Goal: Task Accomplishment & Management: Complete application form

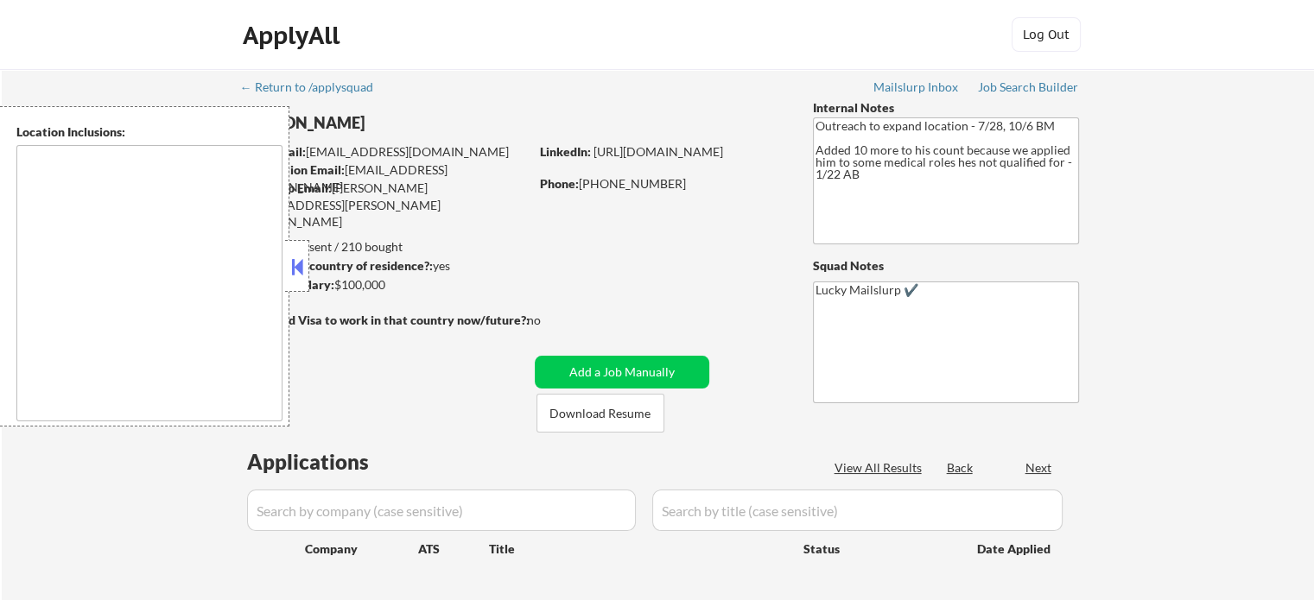
type textarea "Austin, TX West Lake Hills, TX Rollingwood, TX Cedar Park, TX Pflugerville, TX …"
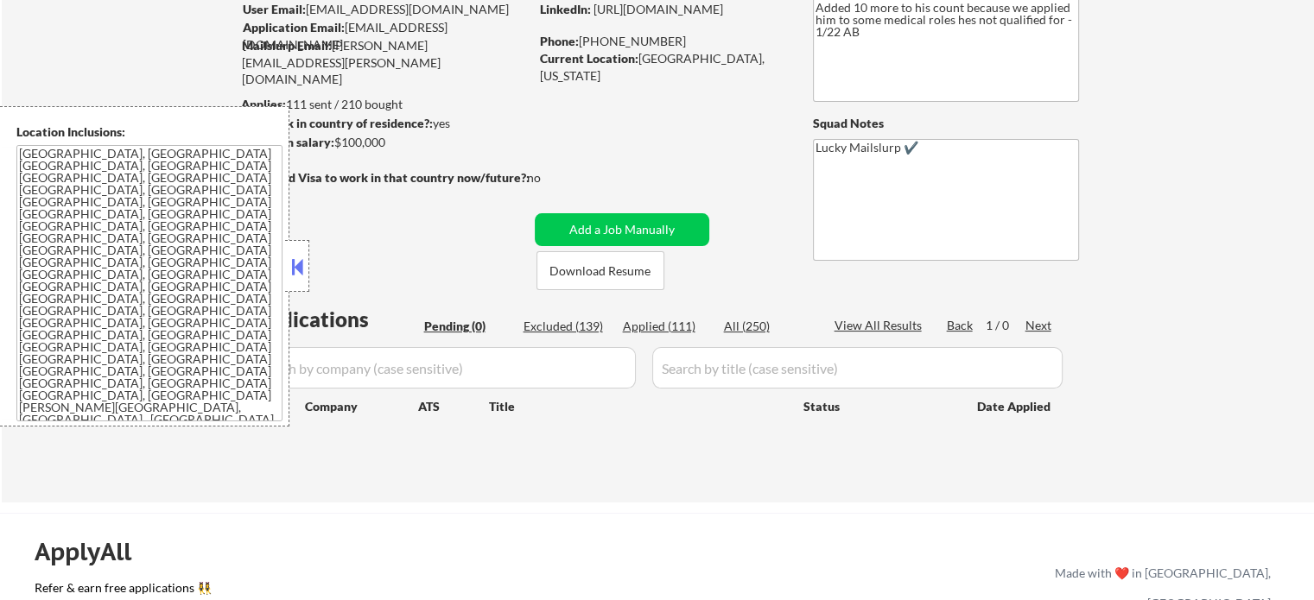
scroll to position [173, 0]
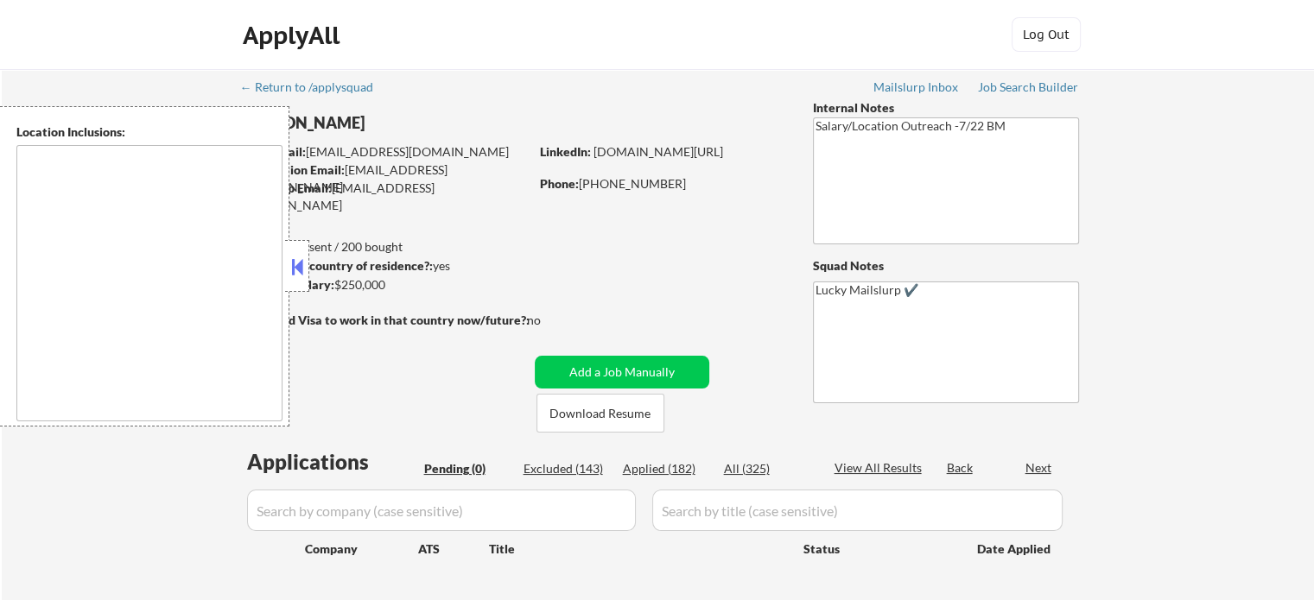
type textarea "Atlanta, GA Decatur, GA East Point, GA Brookhaven, GA Sandy Springs, GA Dunwood…"
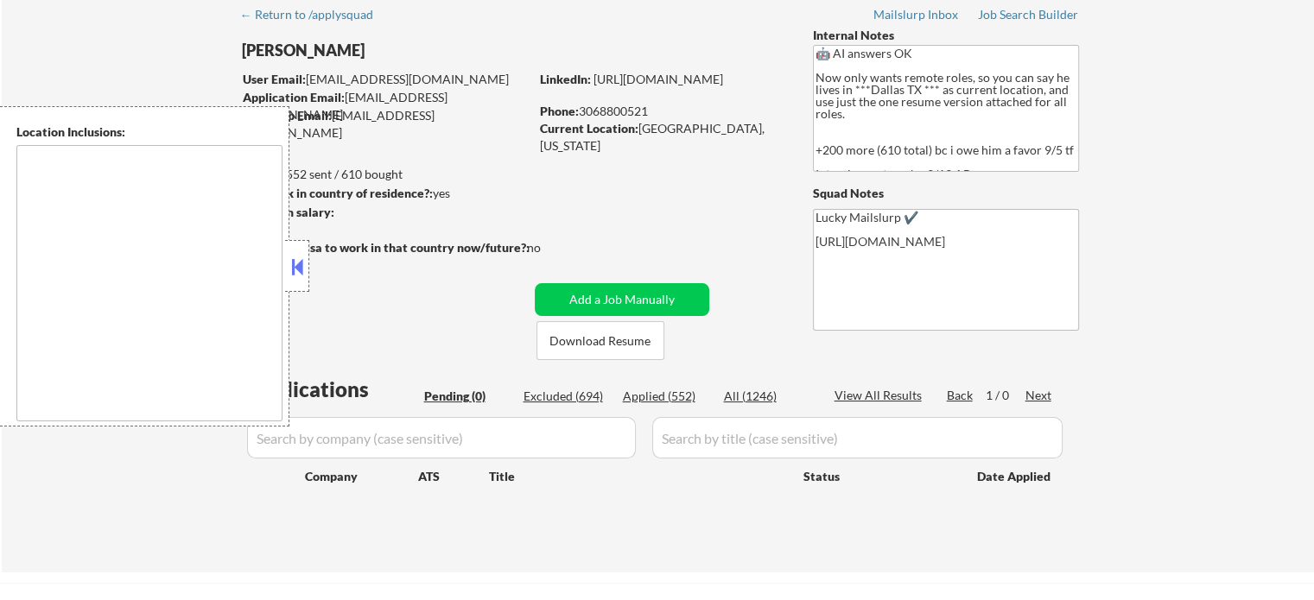
scroll to position [173, 0]
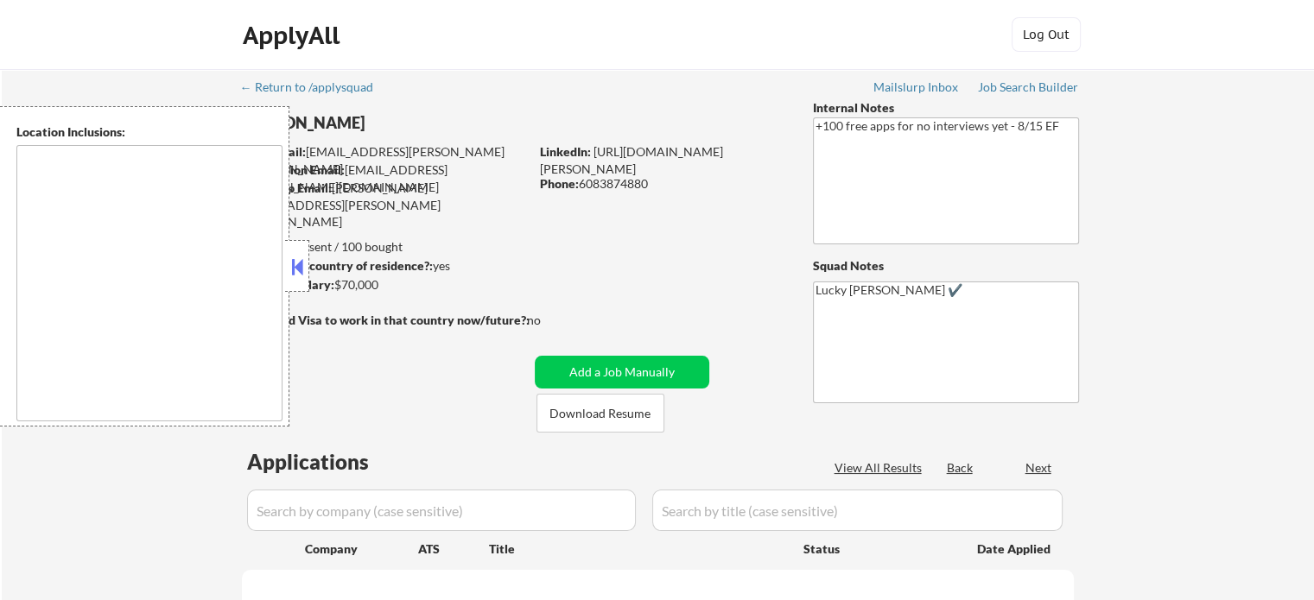
select select ""pending""
type textarea "remote"
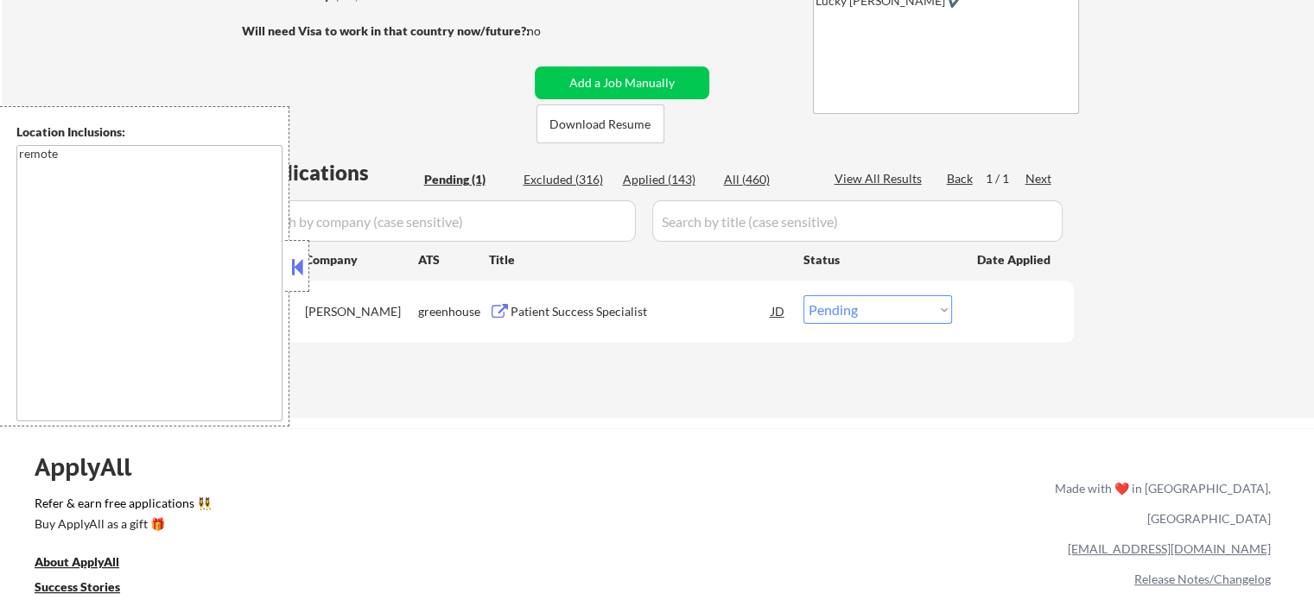
scroll to position [432, 0]
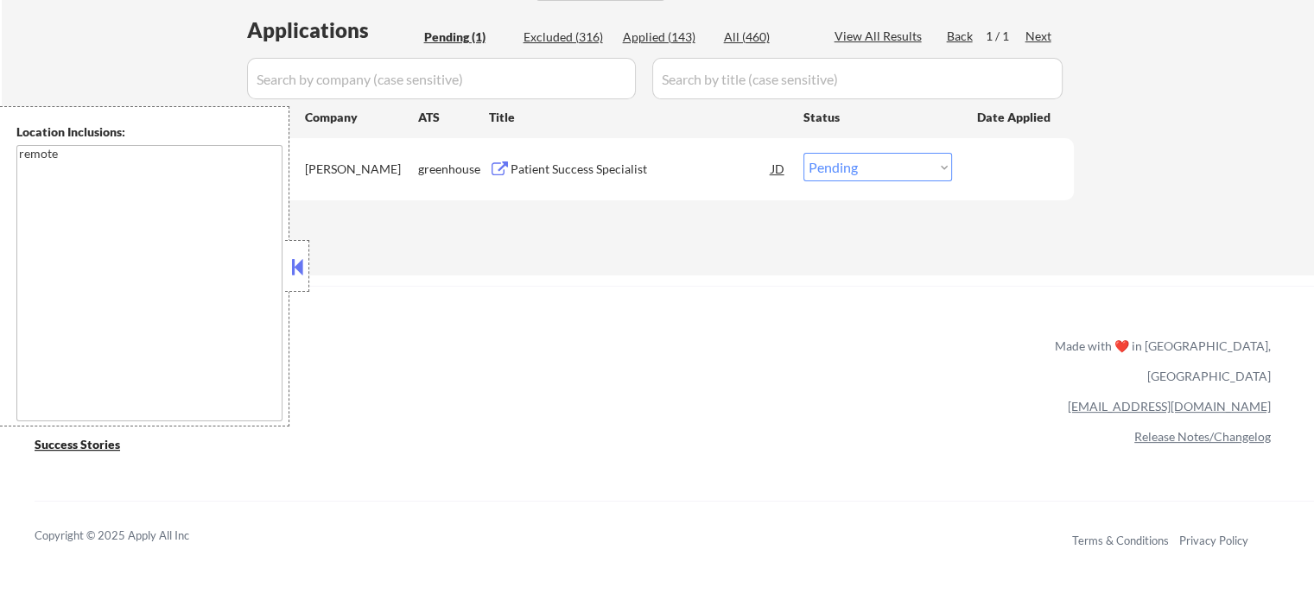
click at [645, 168] on div "Patient Success Specialist" at bounding box center [640, 169] width 261 height 17
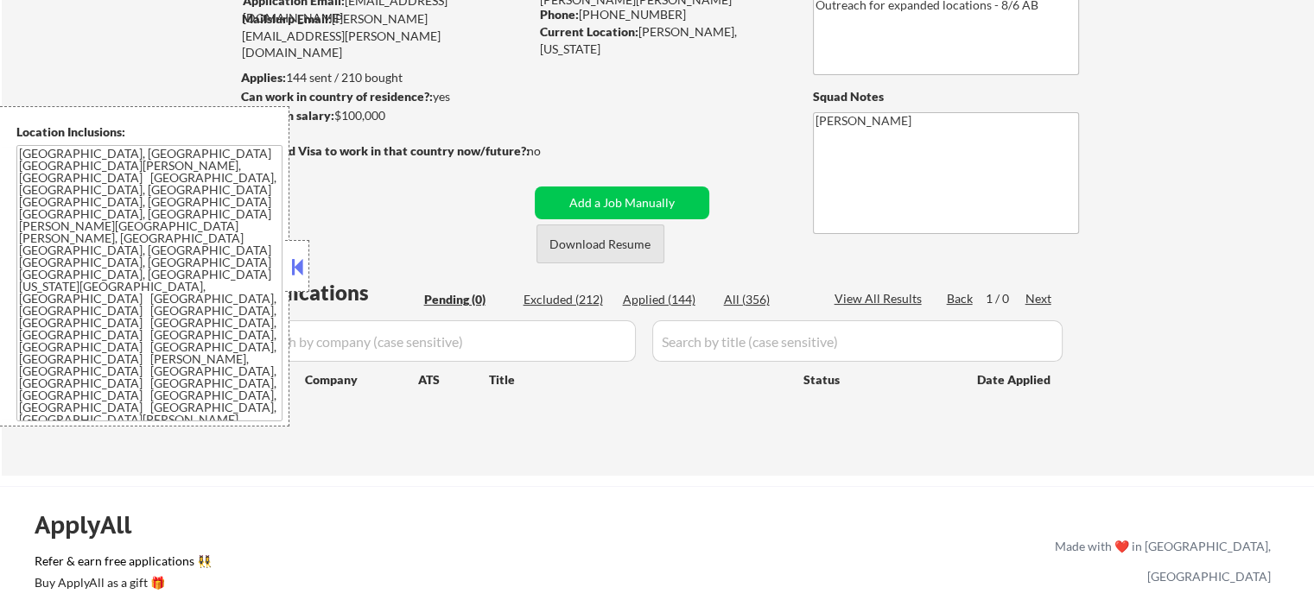
scroll to position [173, 0]
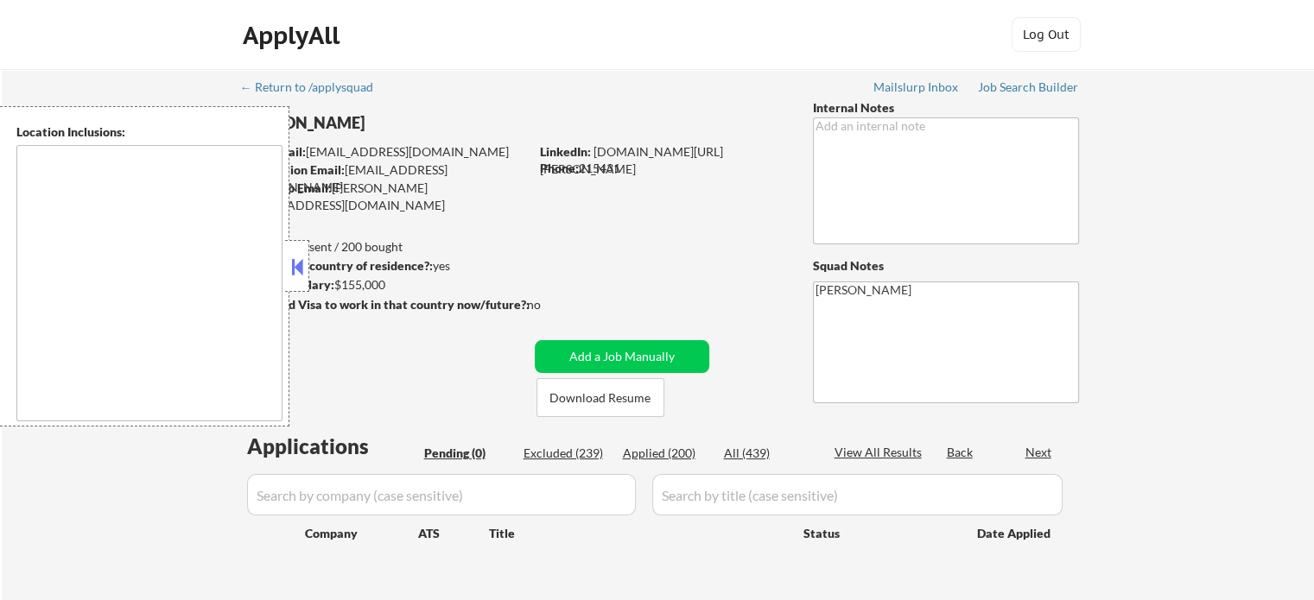
type textarea "remote"
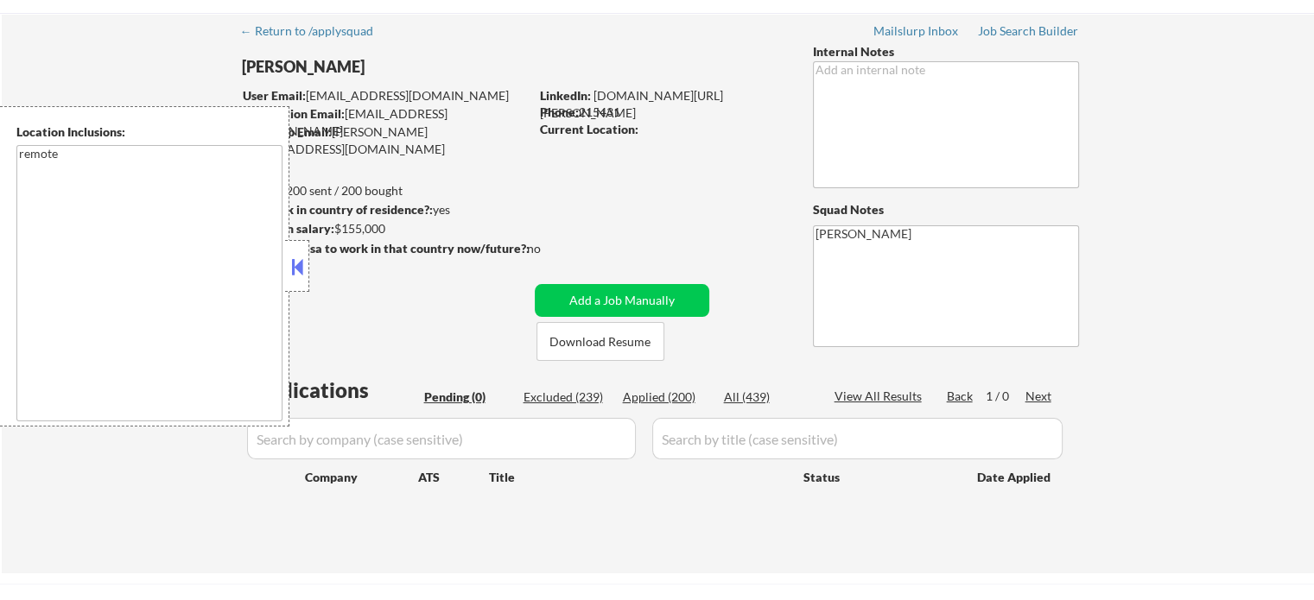
scroll to position [86, 0]
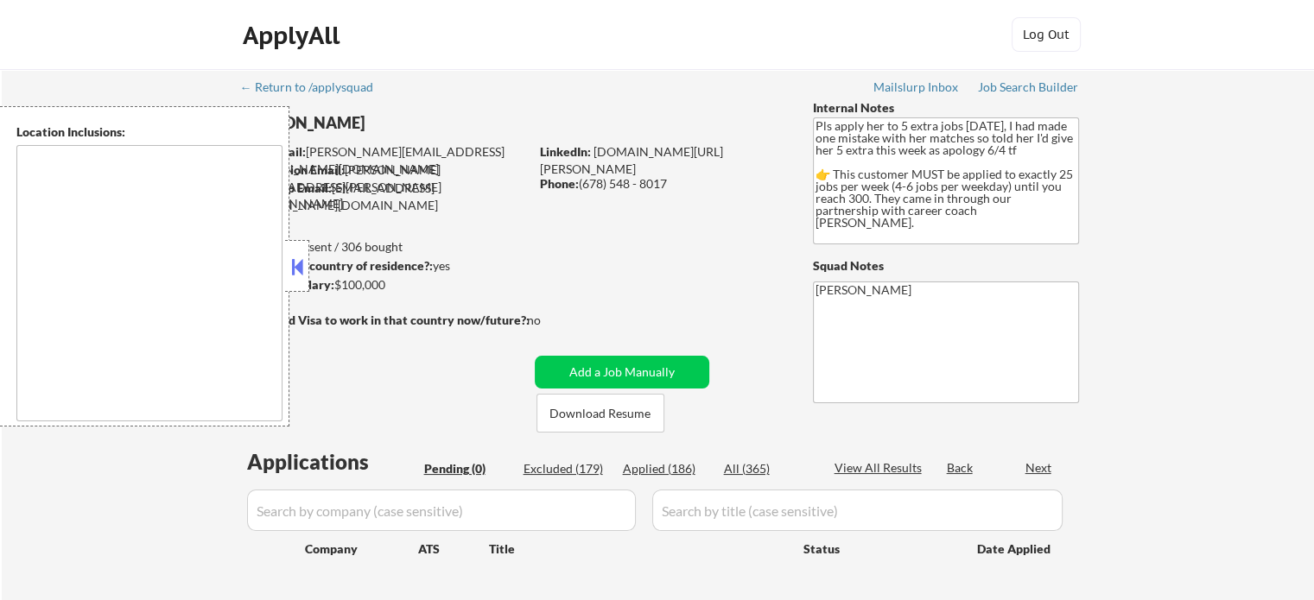
type textarea "[GEOGRAPHIC_DATA], [GEOGRAPHIC_DATA] [GEOGRAPHIC_DATA], [GEOGRAPHIC_DATA] [GEOG…"
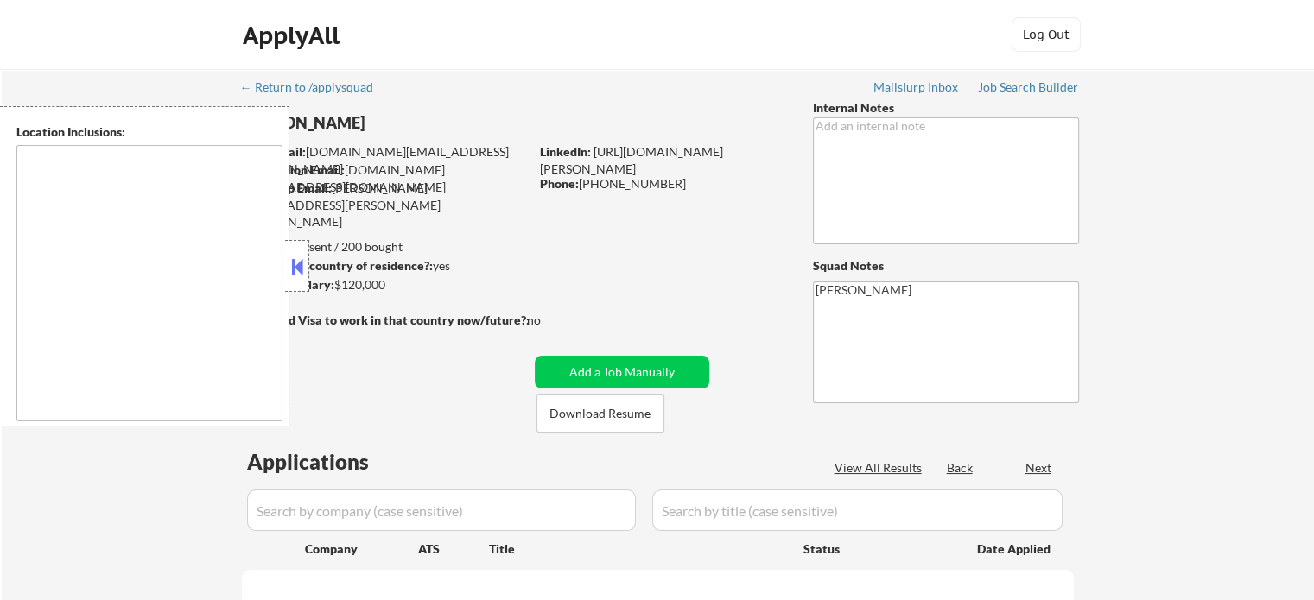
select select ""pending""
type textarea "Charleston, SC Mount Pleasant, SC North Charleston, SC James Island, SC Isle of…"
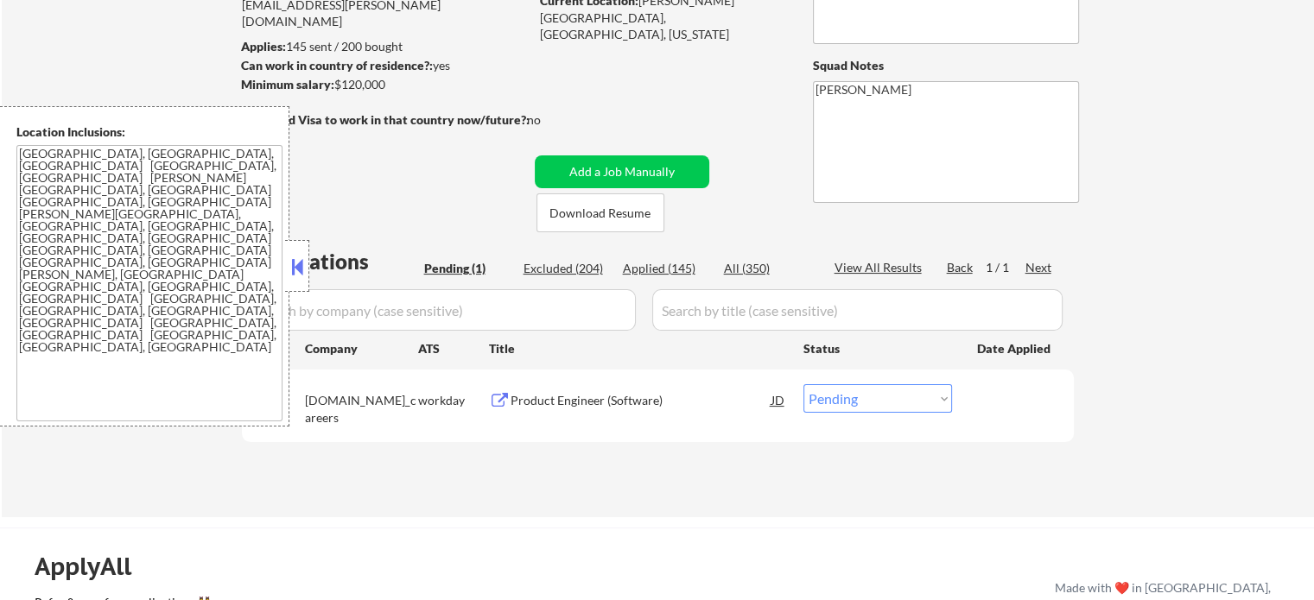
scroll to position [259, 0]
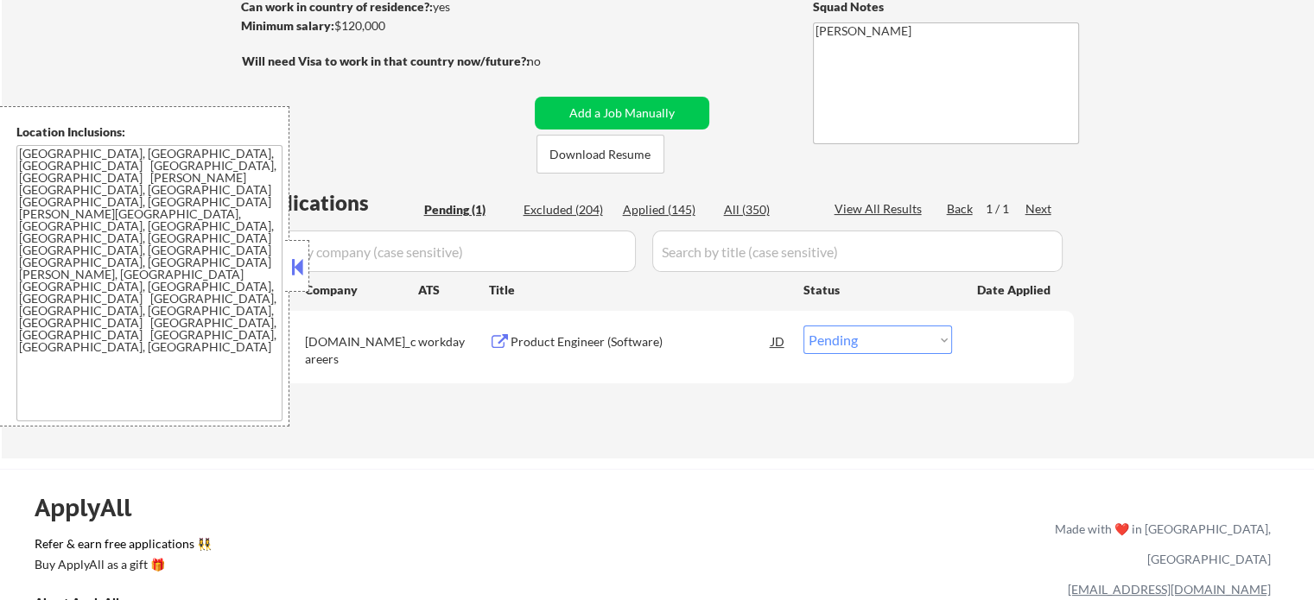
click at [631, 341] on div "Product Engineer (Software)" at bounding box center [640, 341] width 261 height 17
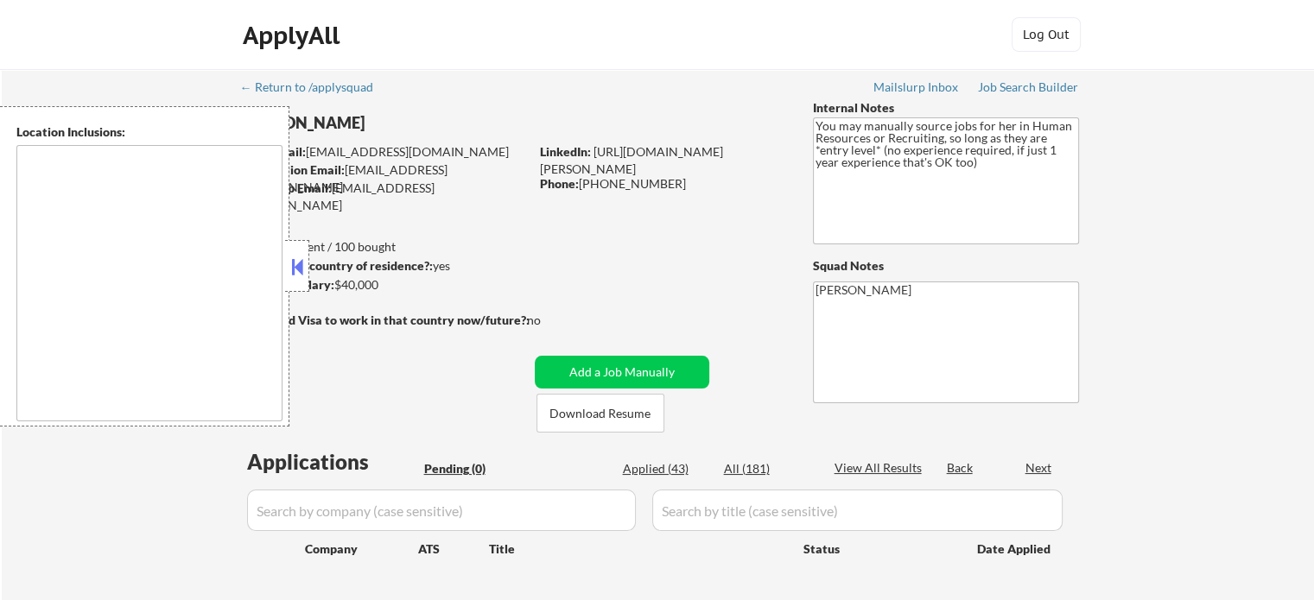
type textarea "It seems there is a misunderstanding in the location specified as "Remote." "Re…"
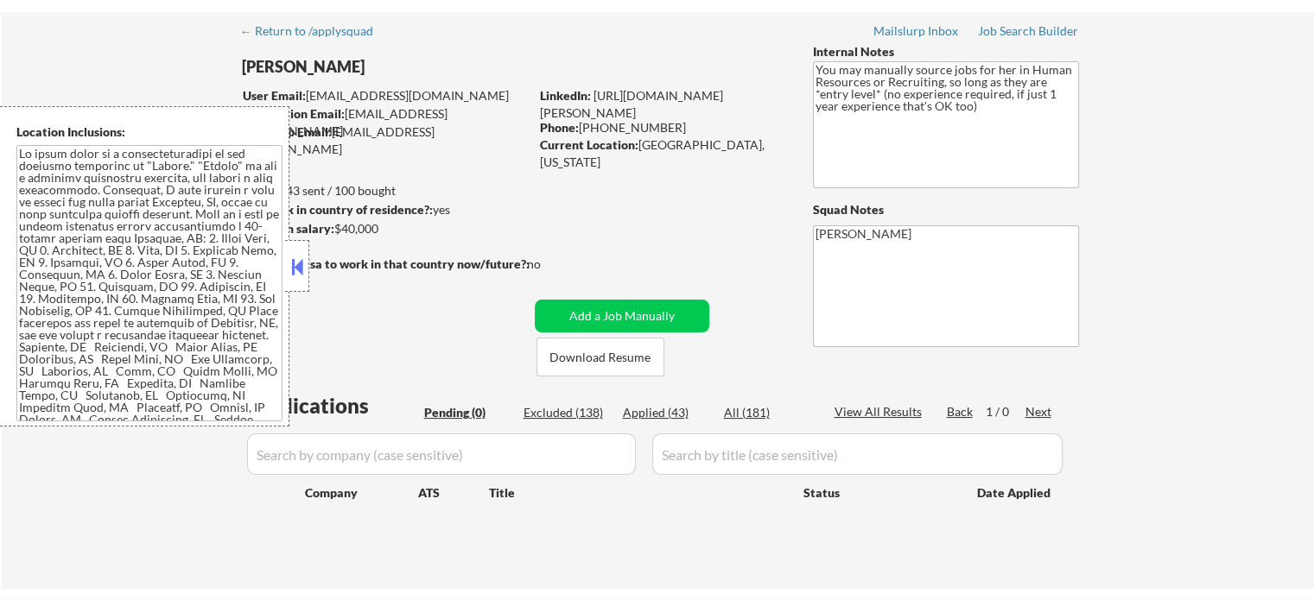
scroll to position [86, 0]
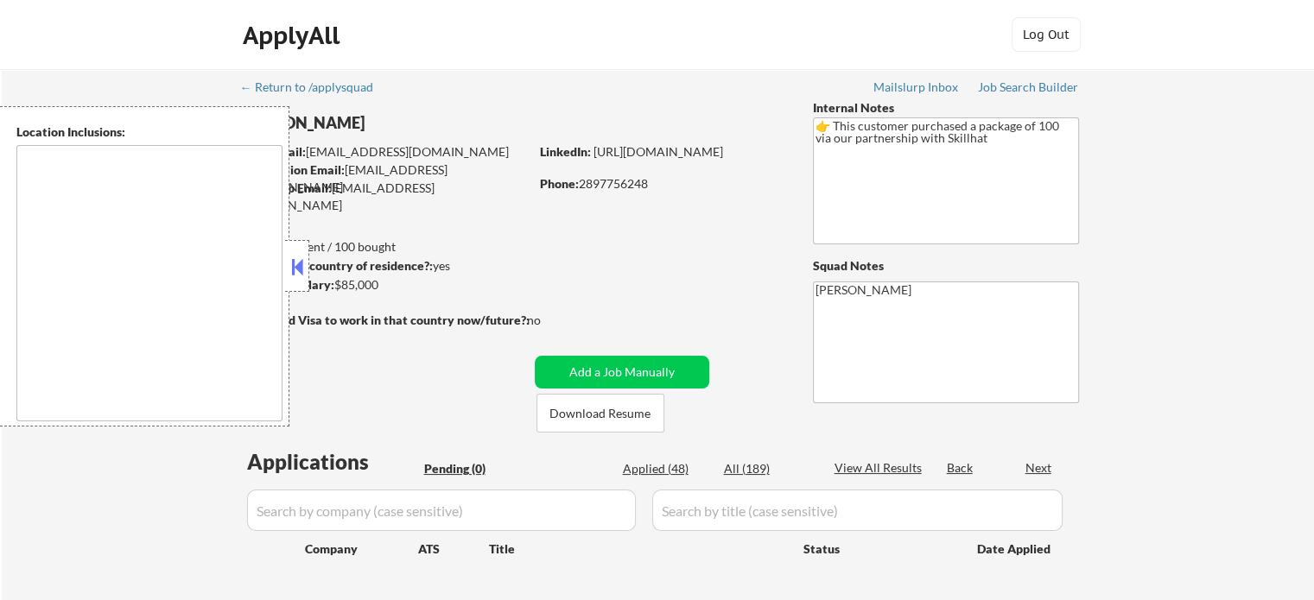
type textarea "Toronto, ON Etobicoke, ON Scarborough, ON North York, ON East York, ON York, ON…"
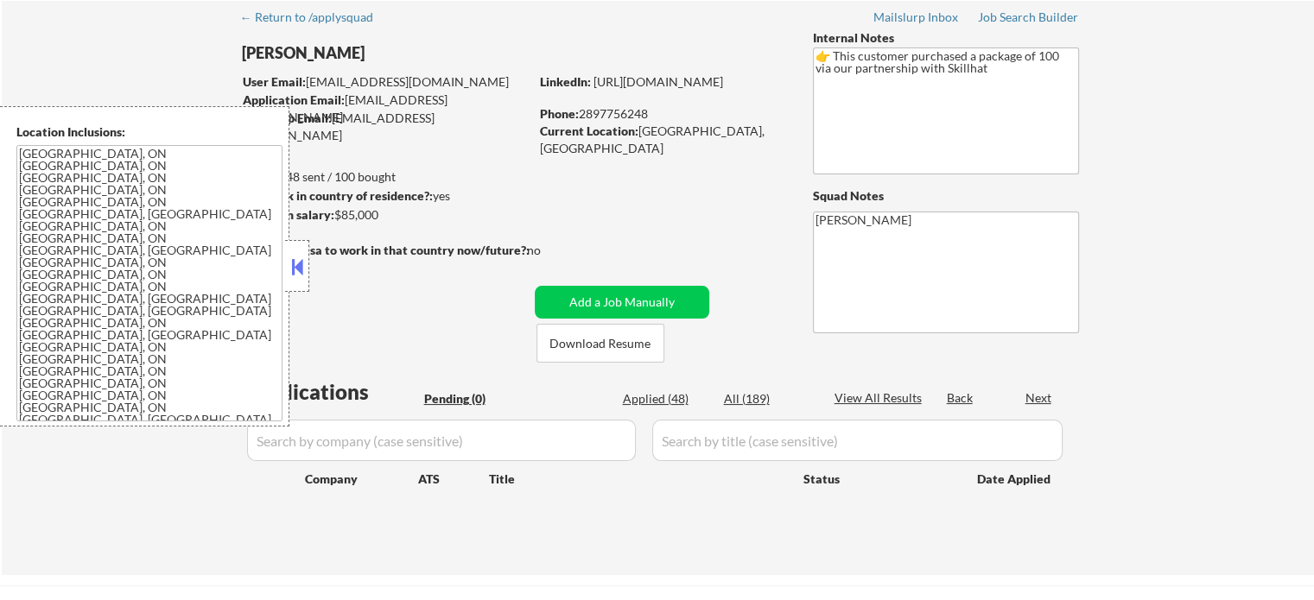
scroll to position [173, 0]
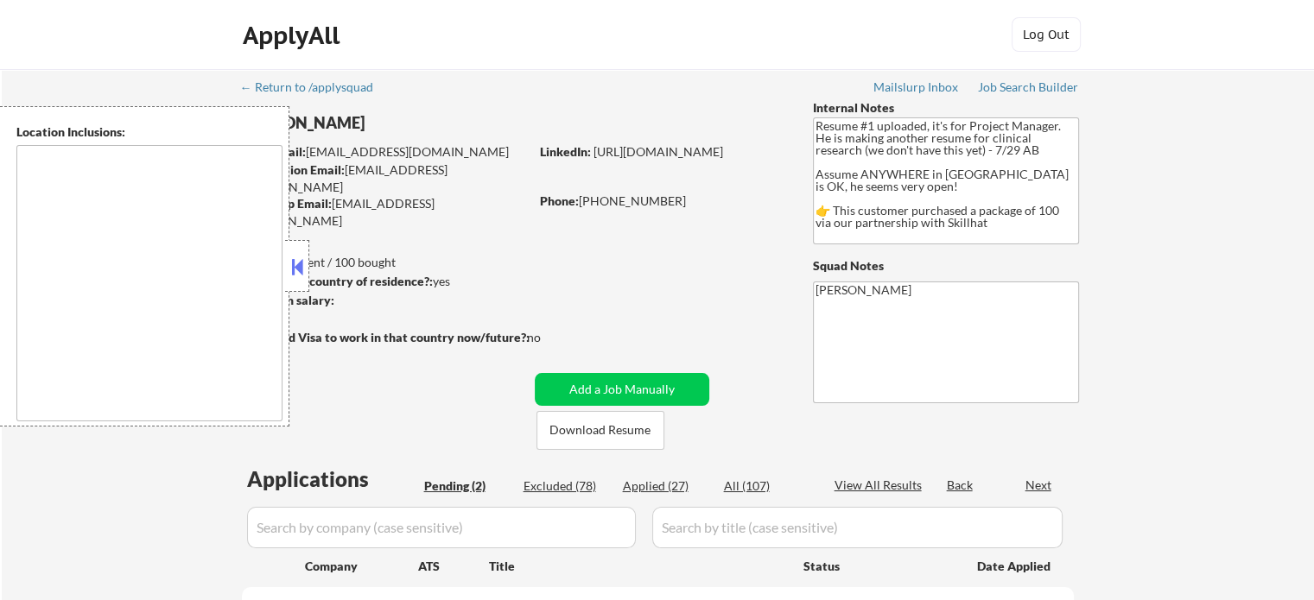
type textarea "country:CA"
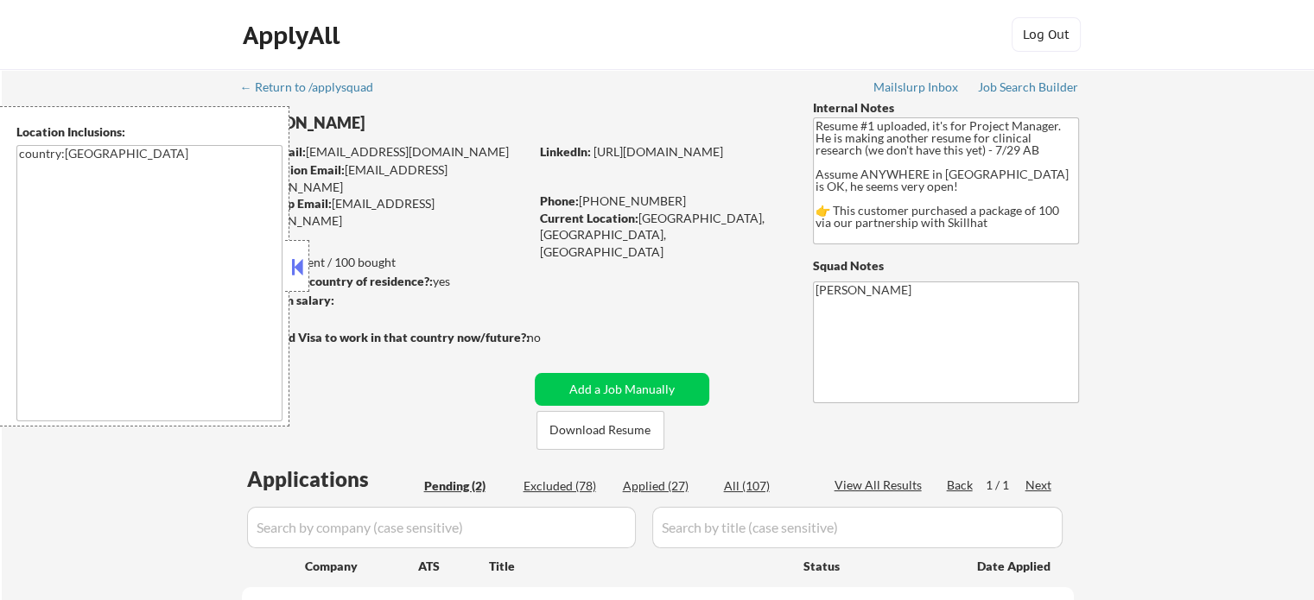
select select ""pending""
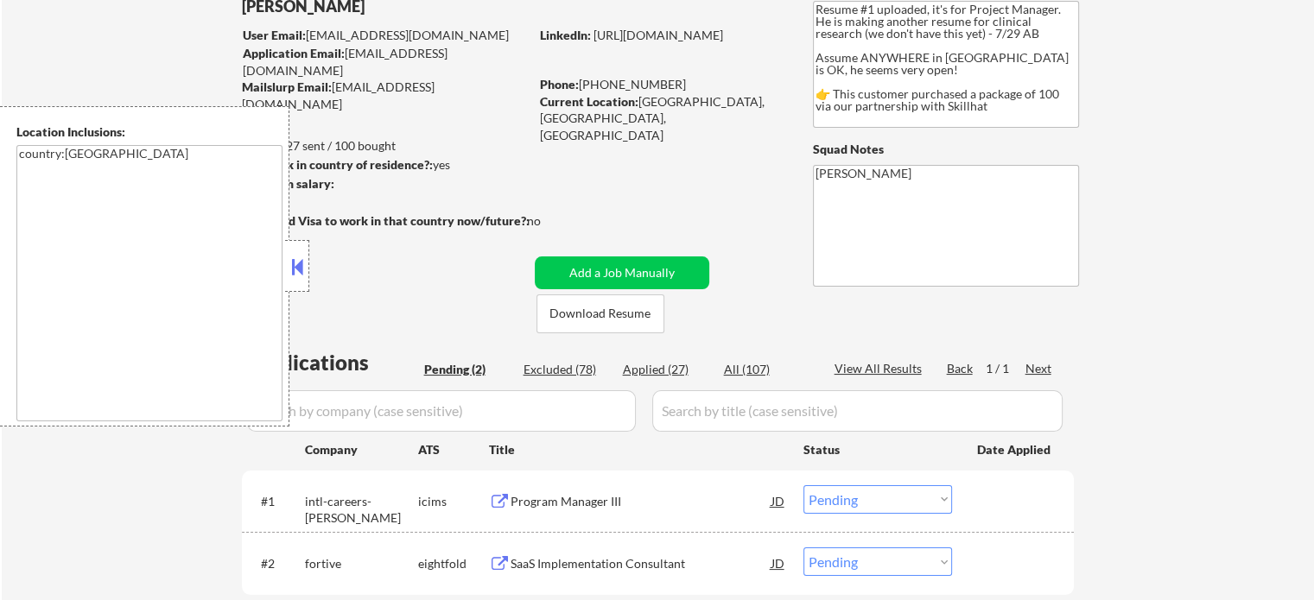
scroll to position [259, 0]
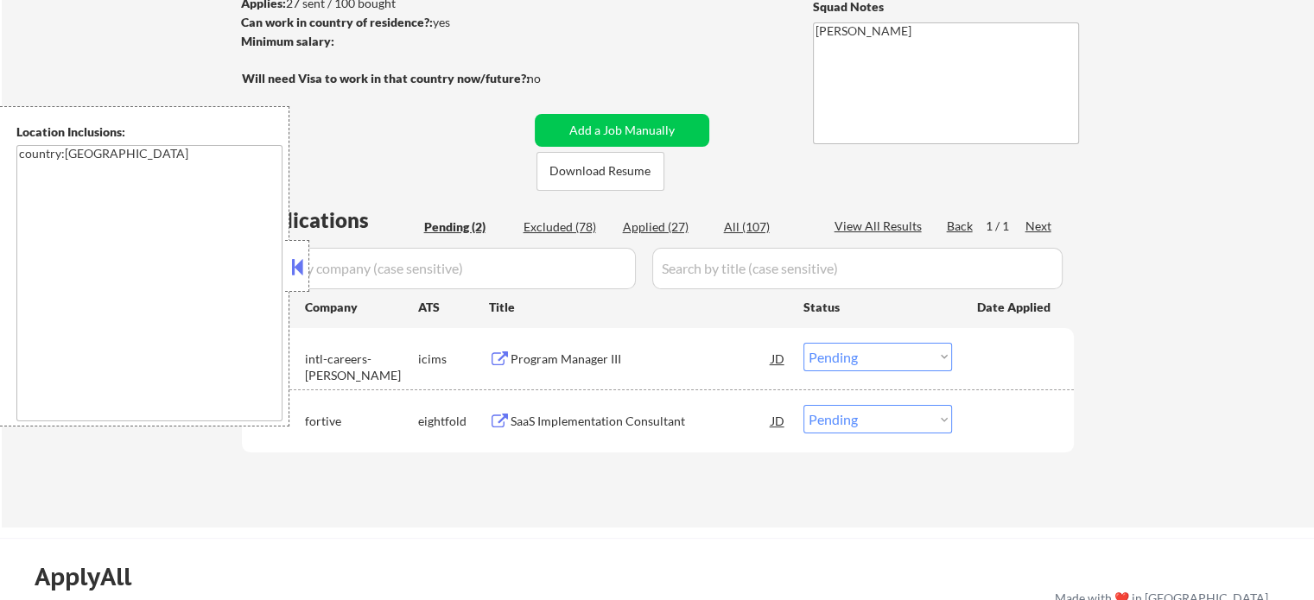
click at [556, 442] on div "#2 fortive eightfold SaaS Implementation Consultant JD Choose an option... Pend…" at bounding box center [654, 420] width 815 height 47
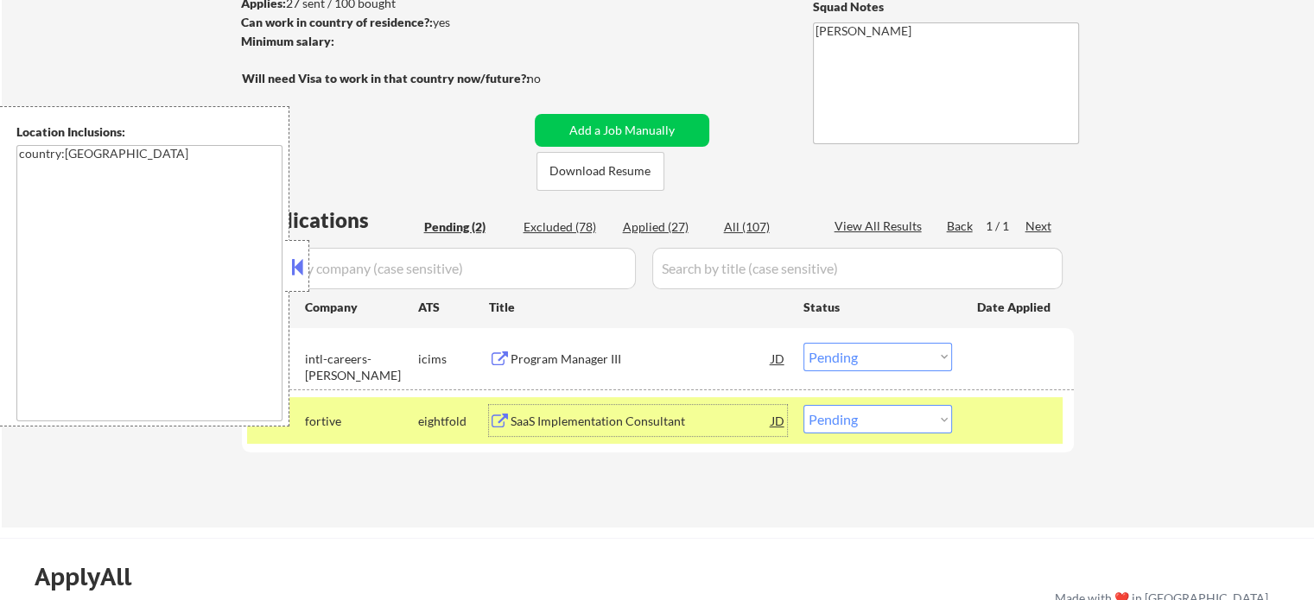
click at [554, 431] on div "SaaS Implementation Consultant" at bounding box center [640, 420] width 261 height 31
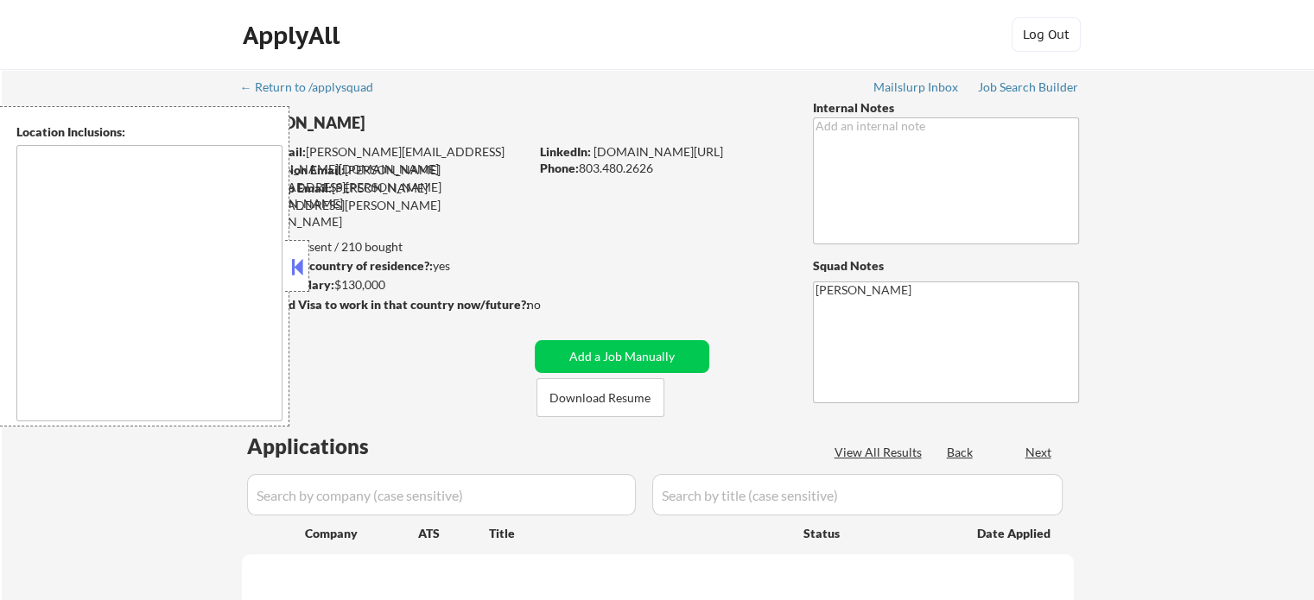
select select ""pending""
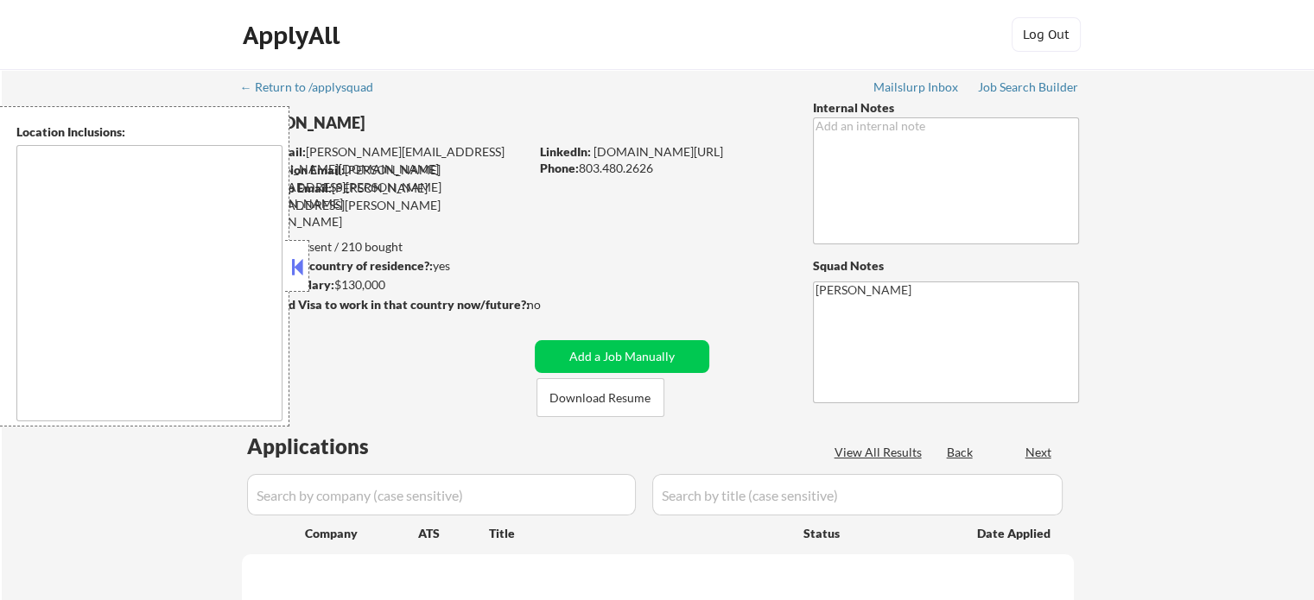
select select ""pending""
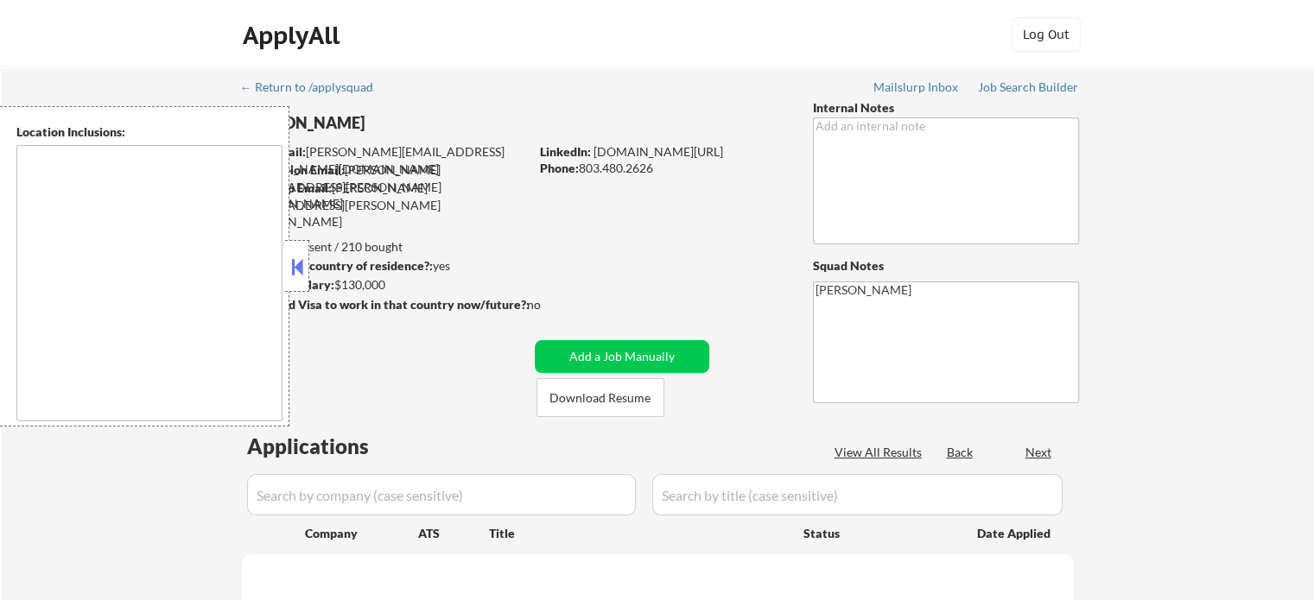
select select ""pending""
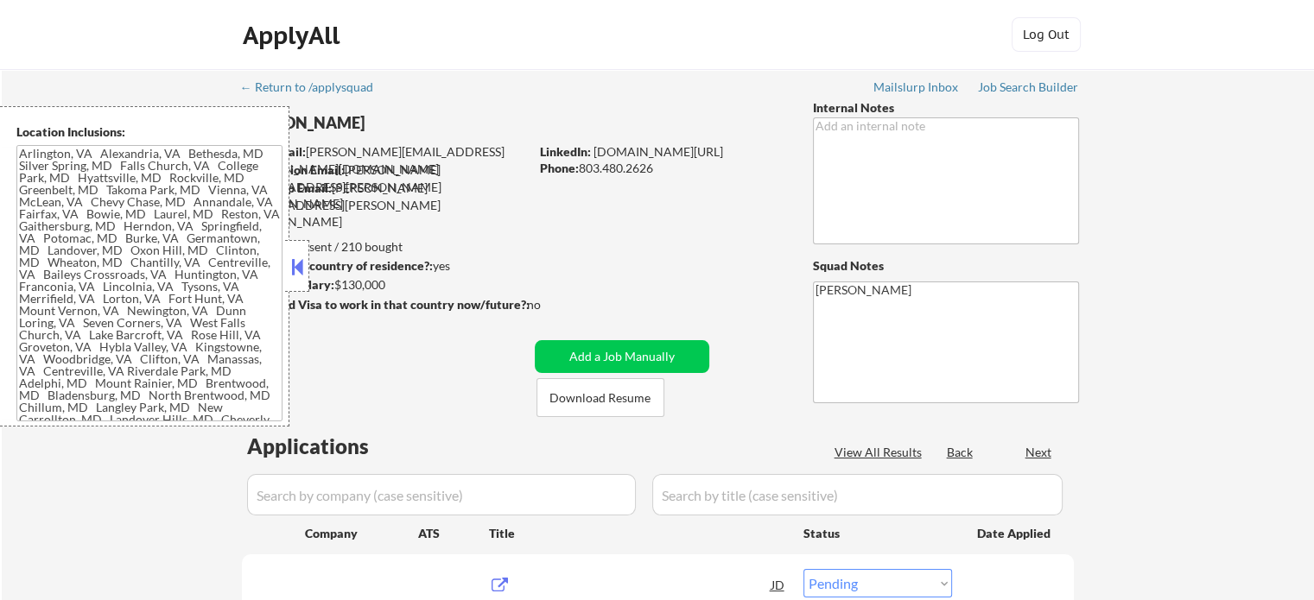
type textarea "Arlington, VA Alexandria, VA Bethesda, MD Silver Spring, MD Falls Church, VA Co…"
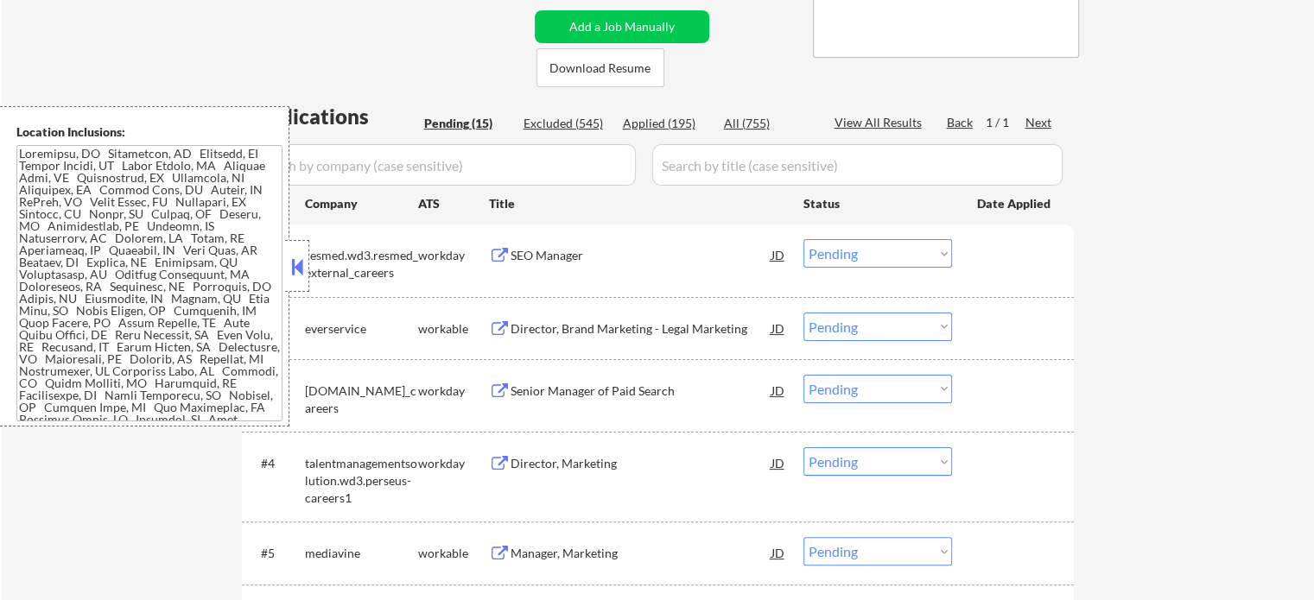
scroll to position [518, 0]
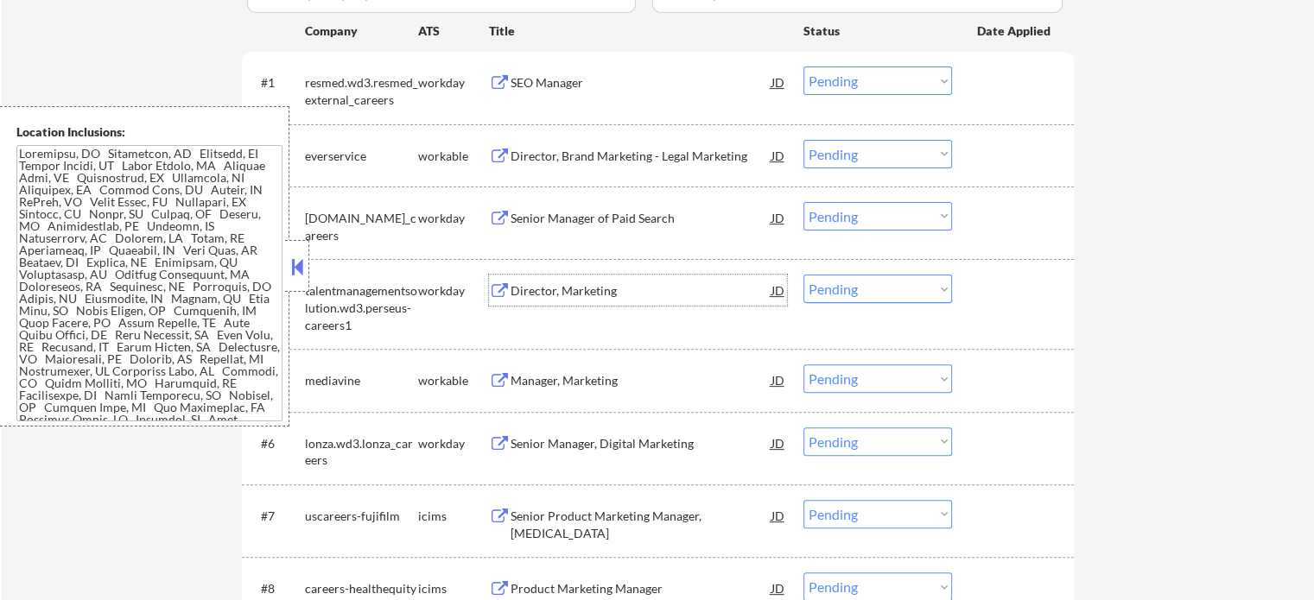
click at [561, 301] on div "Director, Marketing" at bounding box center [640, 290] width 261 height 31
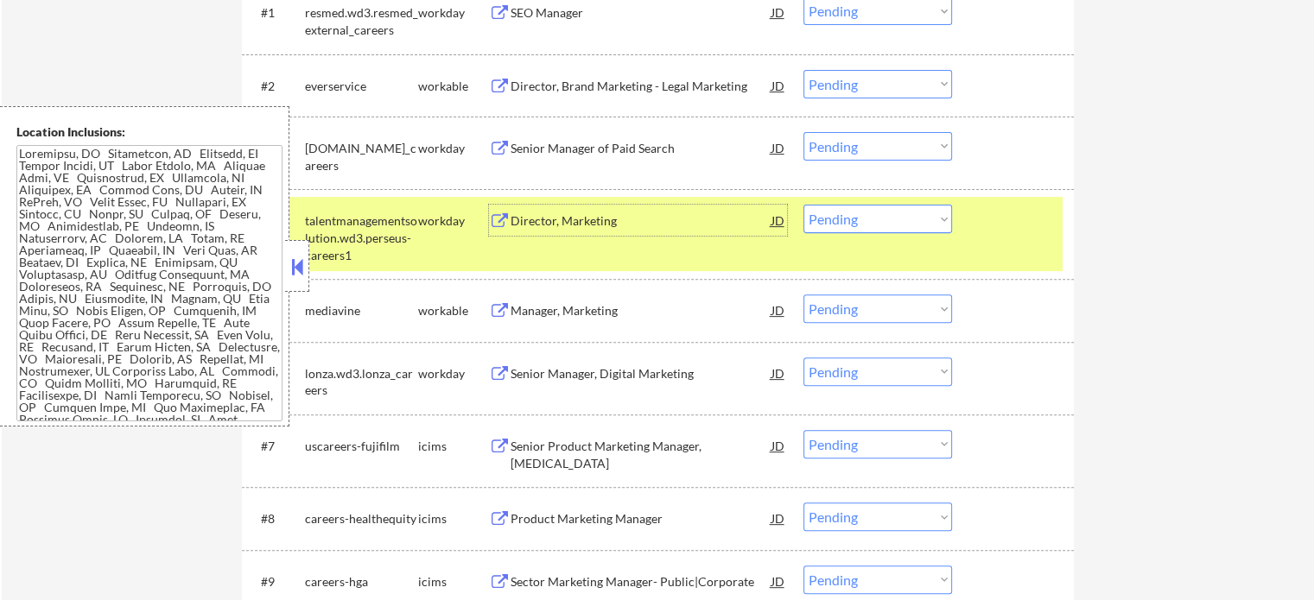
scroll to position [691, 0]
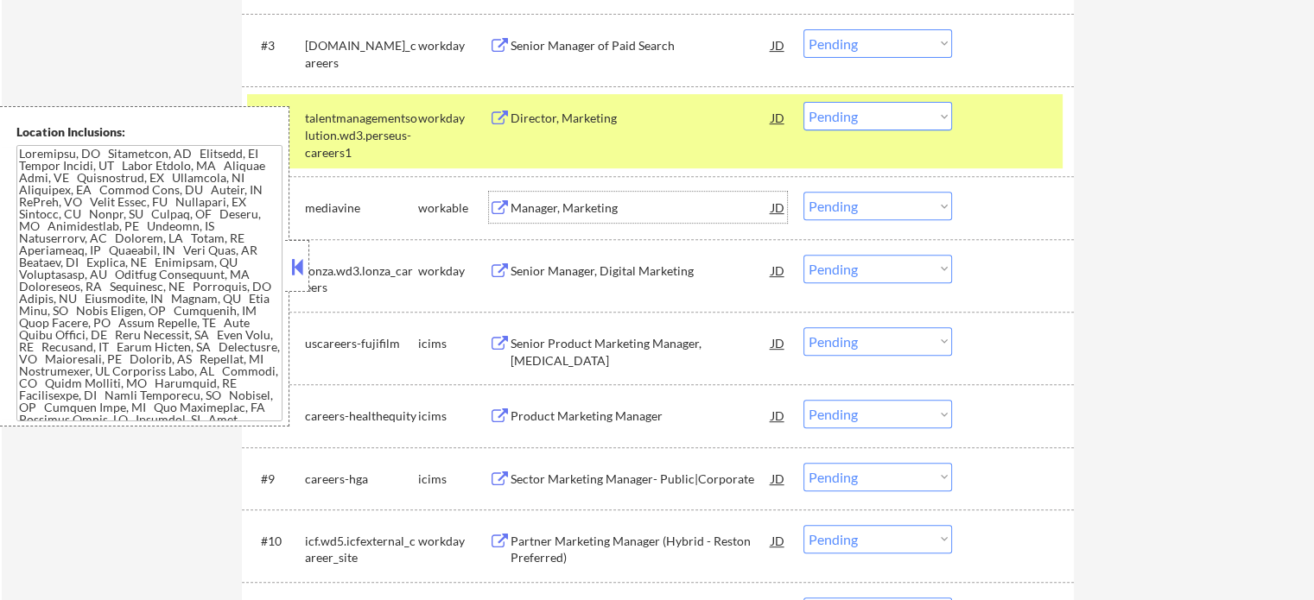
click at [527, 216] on div "Manager, Marketing" at bounding box center [640, 208] width 261 height 17
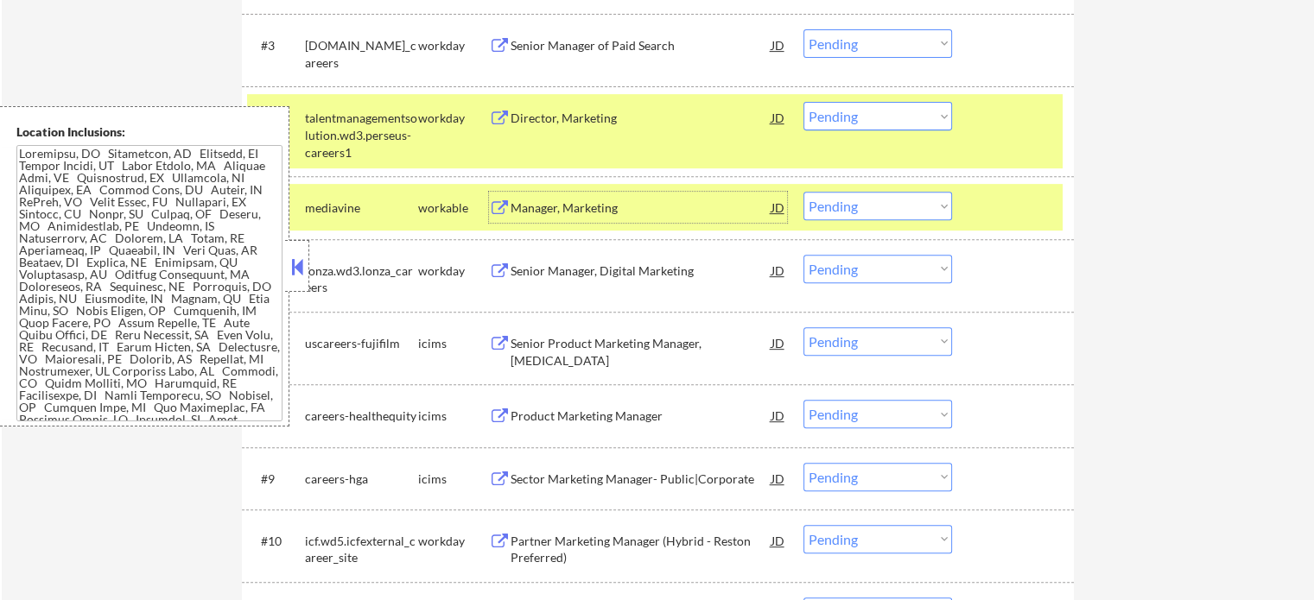
click at [1019, 207] on div at bounding box center [1015, 207] width 76 height 31
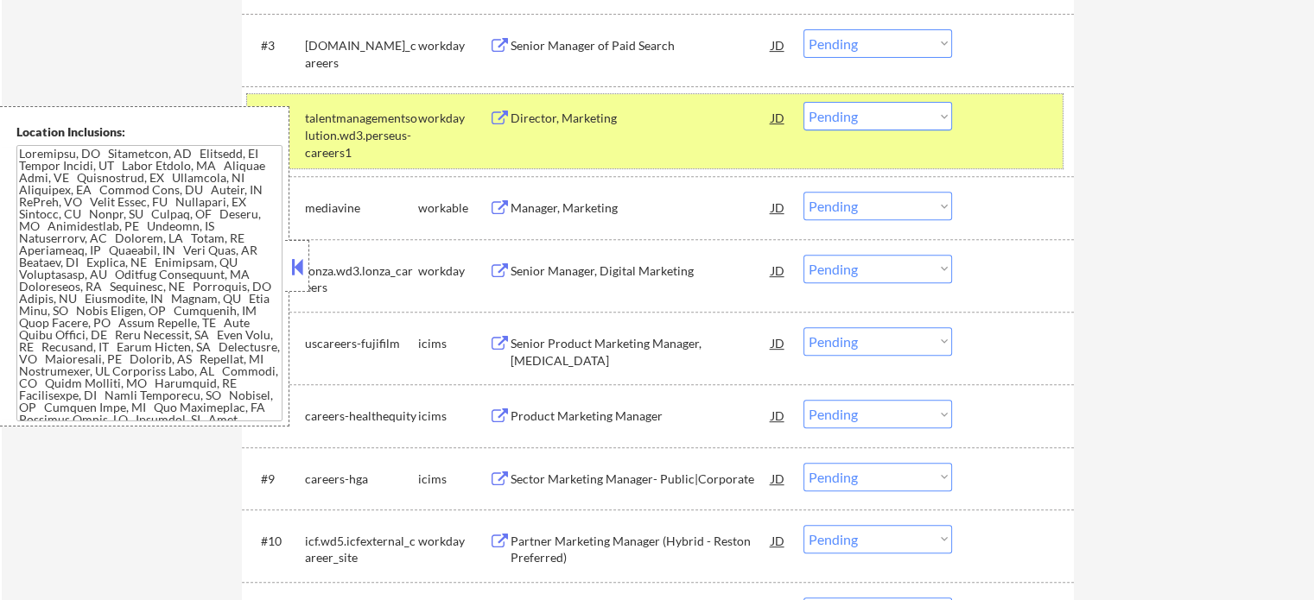
click at [1007, 143] on div "#4 talentmanagementsolution.wd3.perseus-careers1 workday Director, Marketing JD…" at bounding box center [654, 131] width 815 height 74
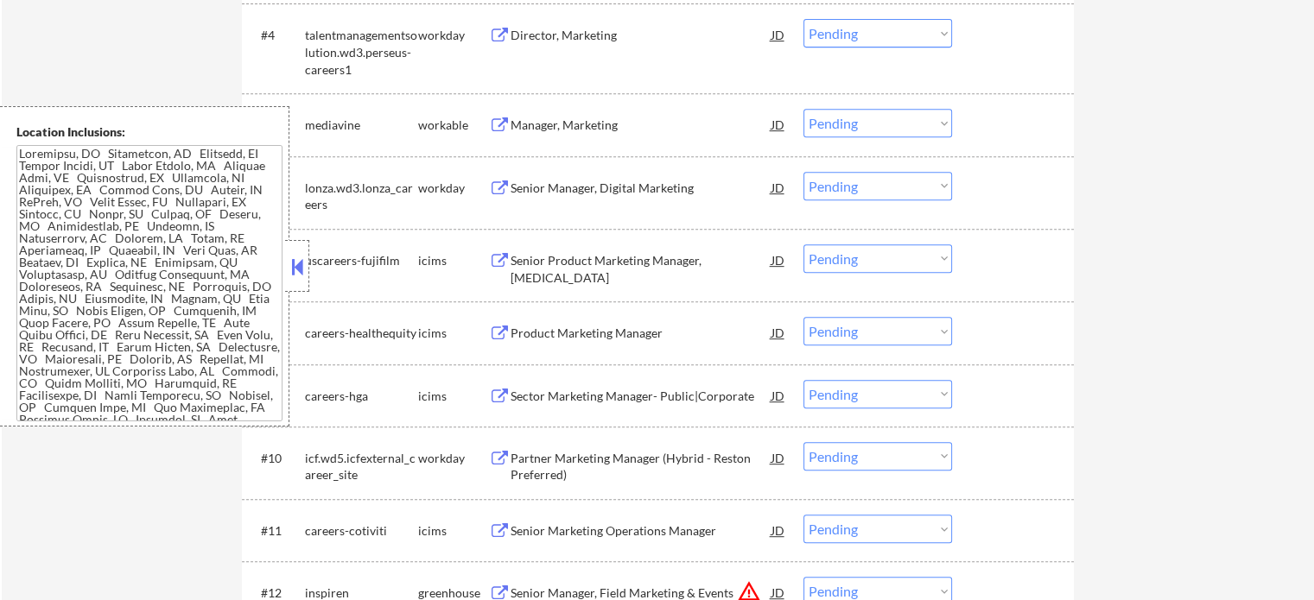
scroll to position [777, 0]
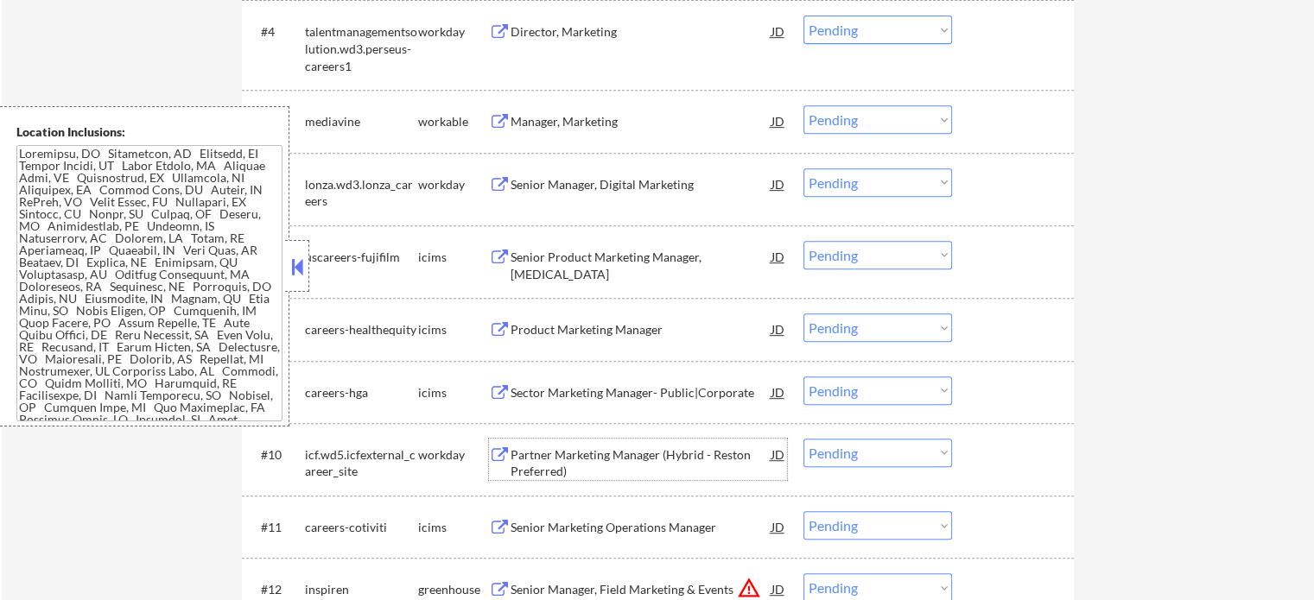
click at [539, 450] on div "Partner Marketing Manager (Hybrid - Reston Preferred)" at bounding box center [640, 464] width 261 height 34
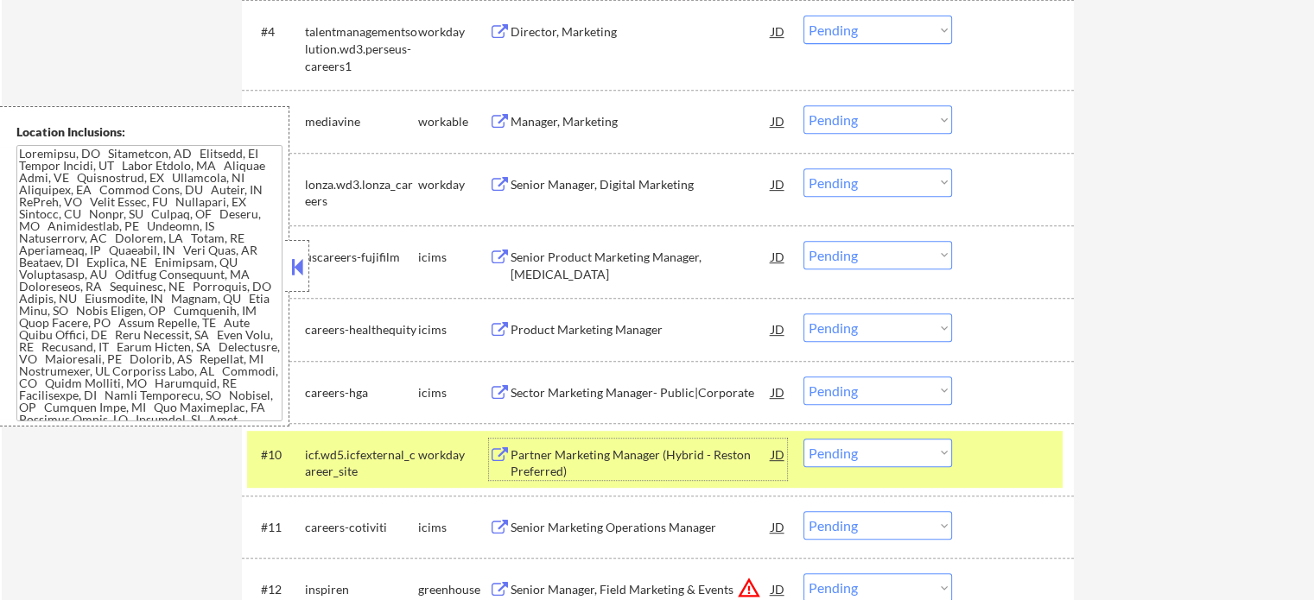
click at [984, 437] on div "#10 icf.wd5.icfexternal_career_site workday Partner Marketing Manager (Hybrid -…" at bounding box center [654, 459] width 815 height 57
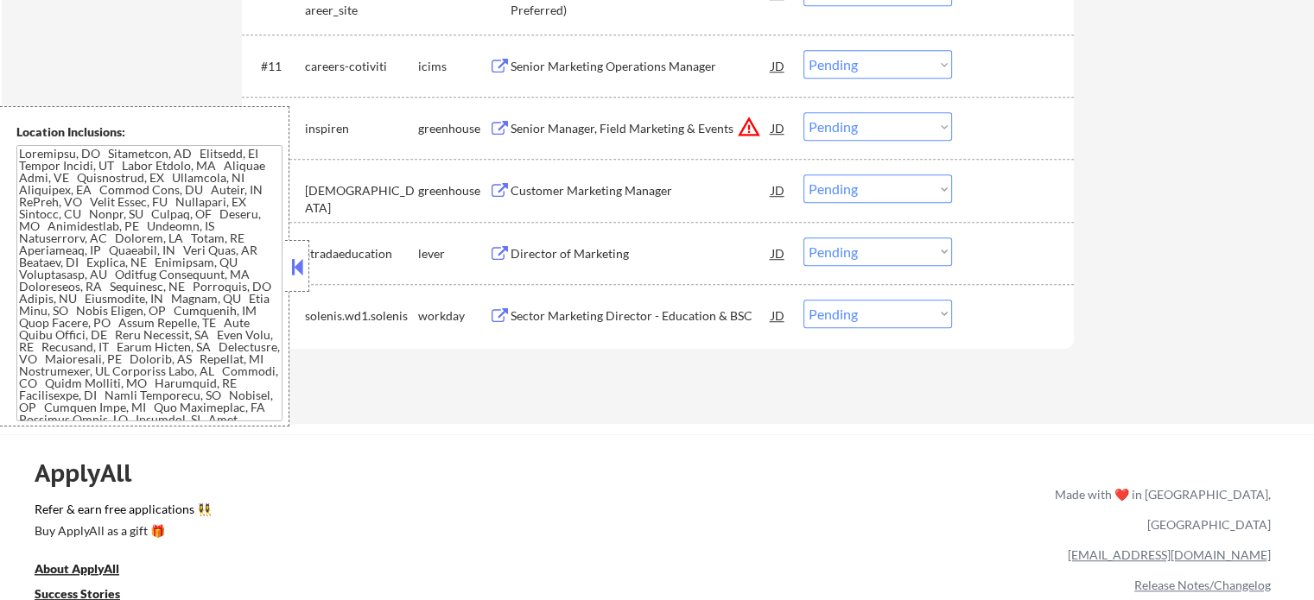
scroll to position [1382, 0]
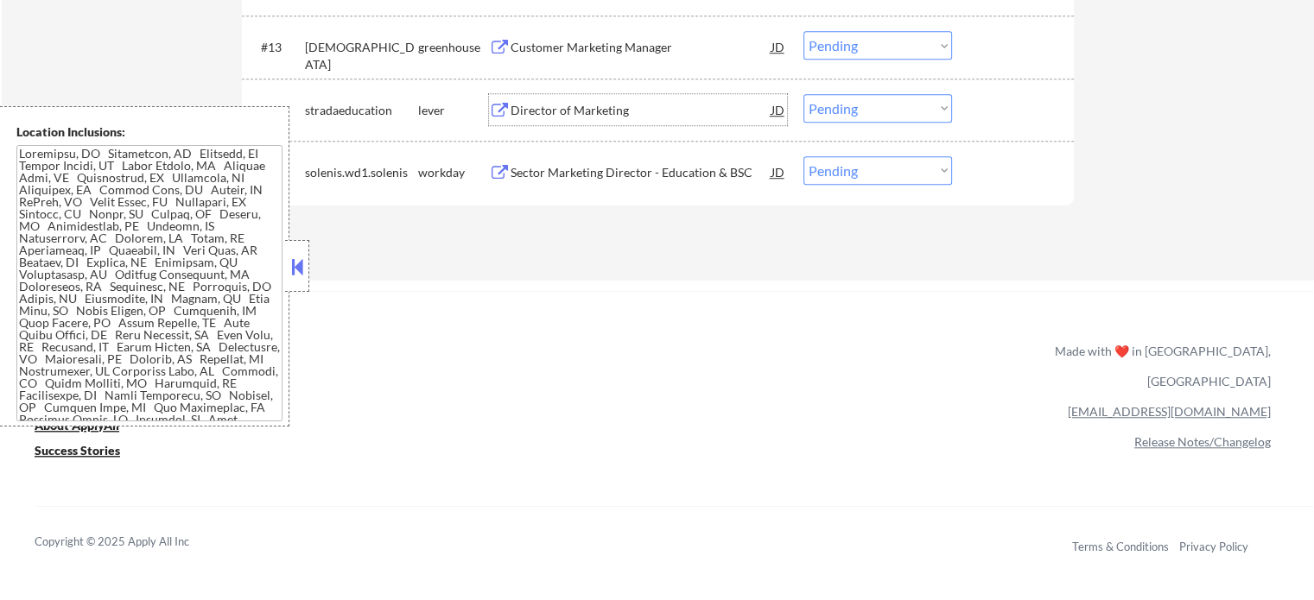
click at [563, 107] on div "Director of Marketing" at bounding box center [640, 110] width 261 height 17
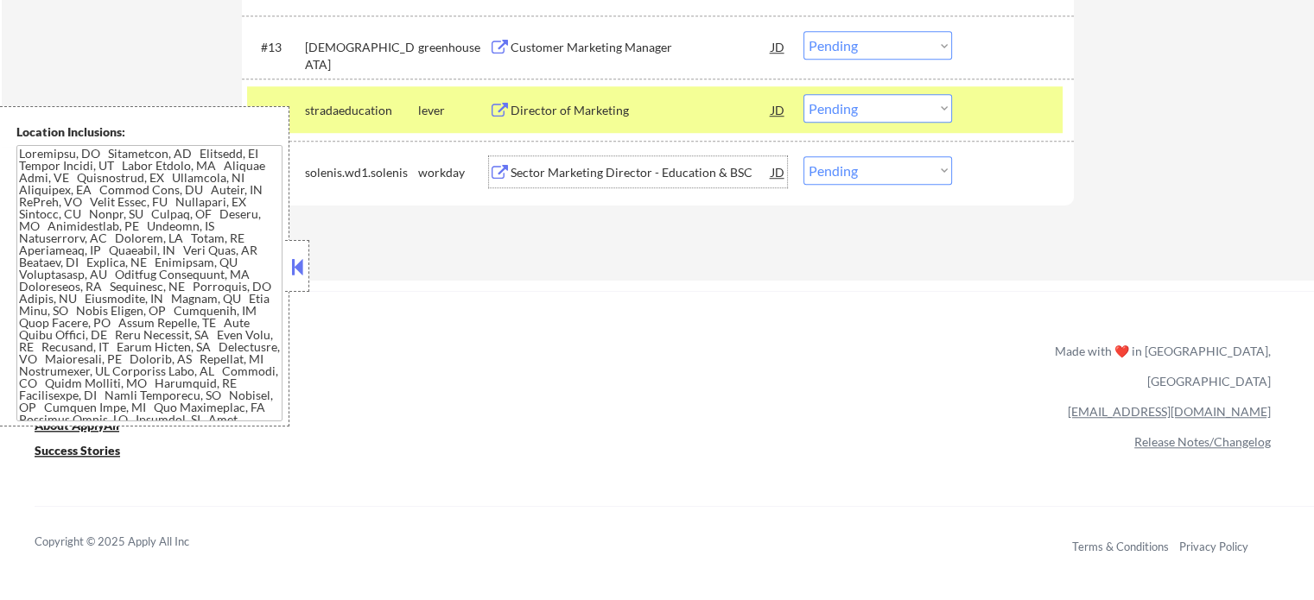
click at [637, 178] on div "Sector Marketing Director - Education & BSC" at bounding box center [640, 172] width 261 height 17
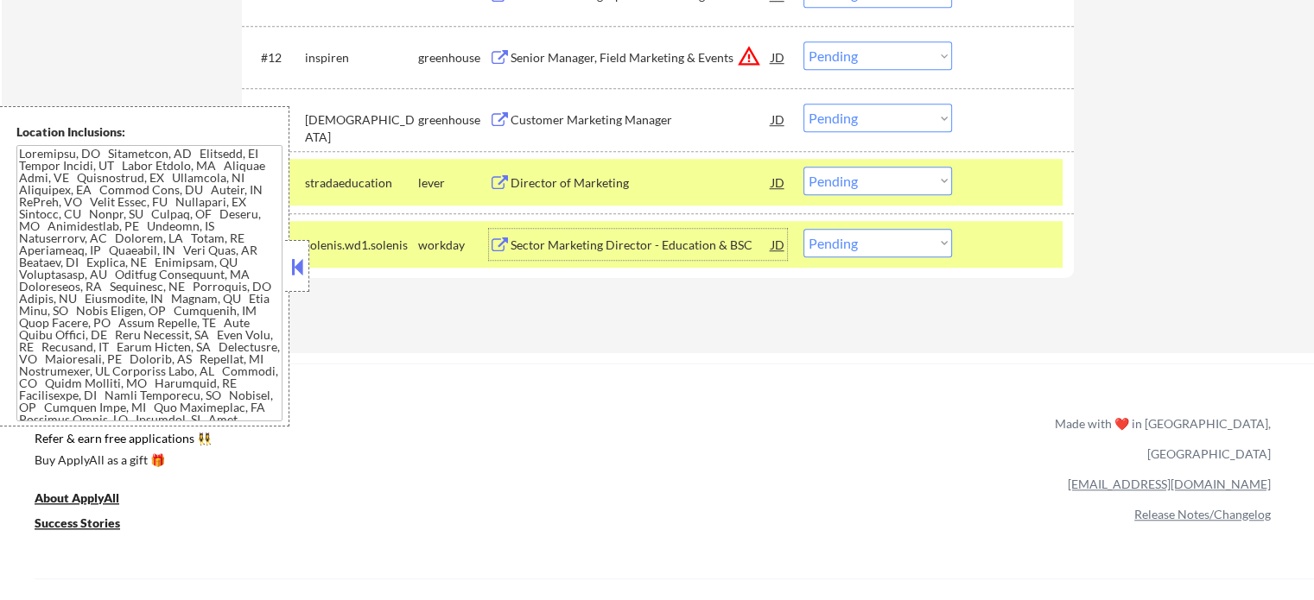
scroll to position [1209, 0]
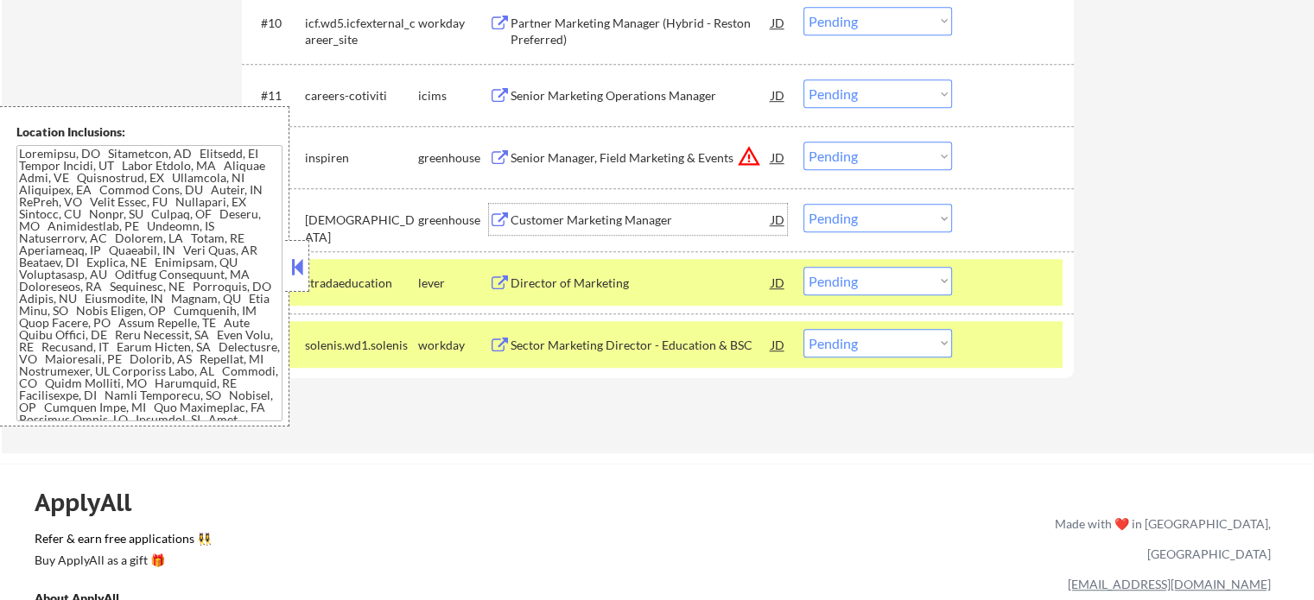
click at [566, 218] on div "Customer Marketing Manager" at bounding box center [640, 220] width 261 height 17
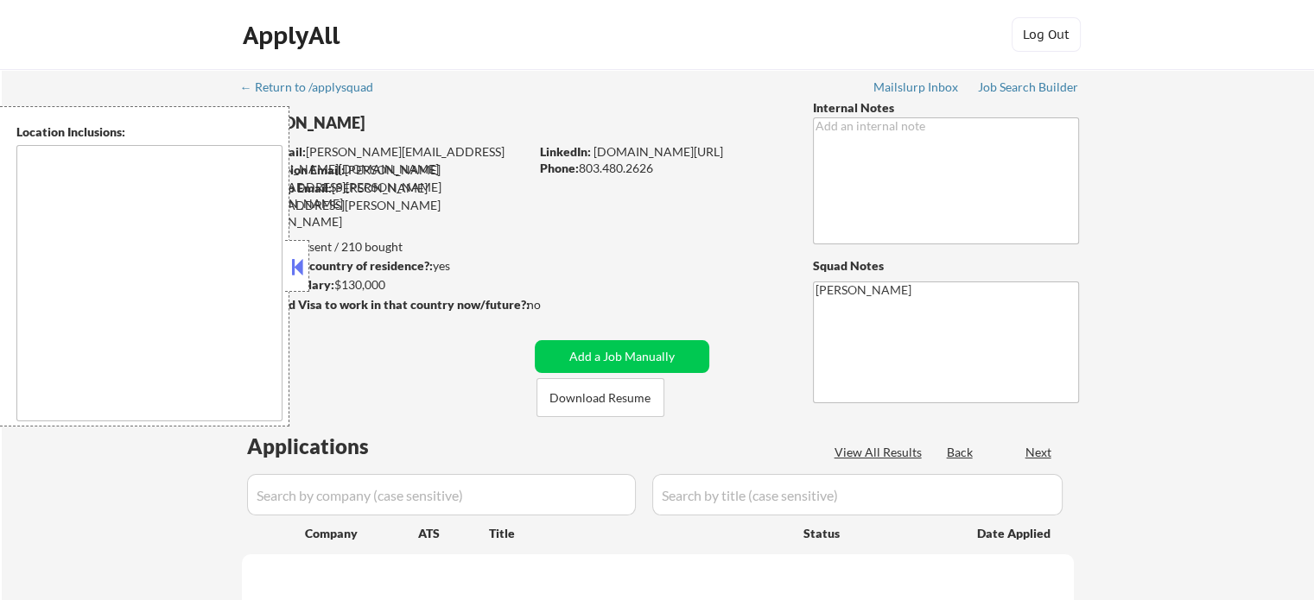
select select ""pending""
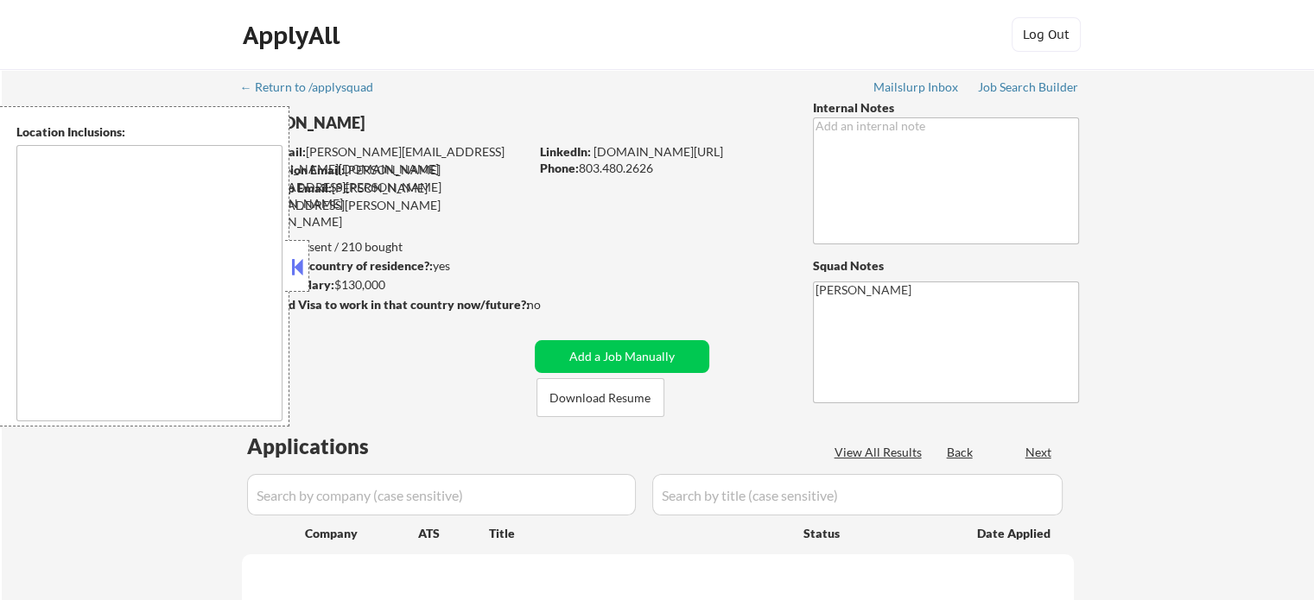
select select ""pending""
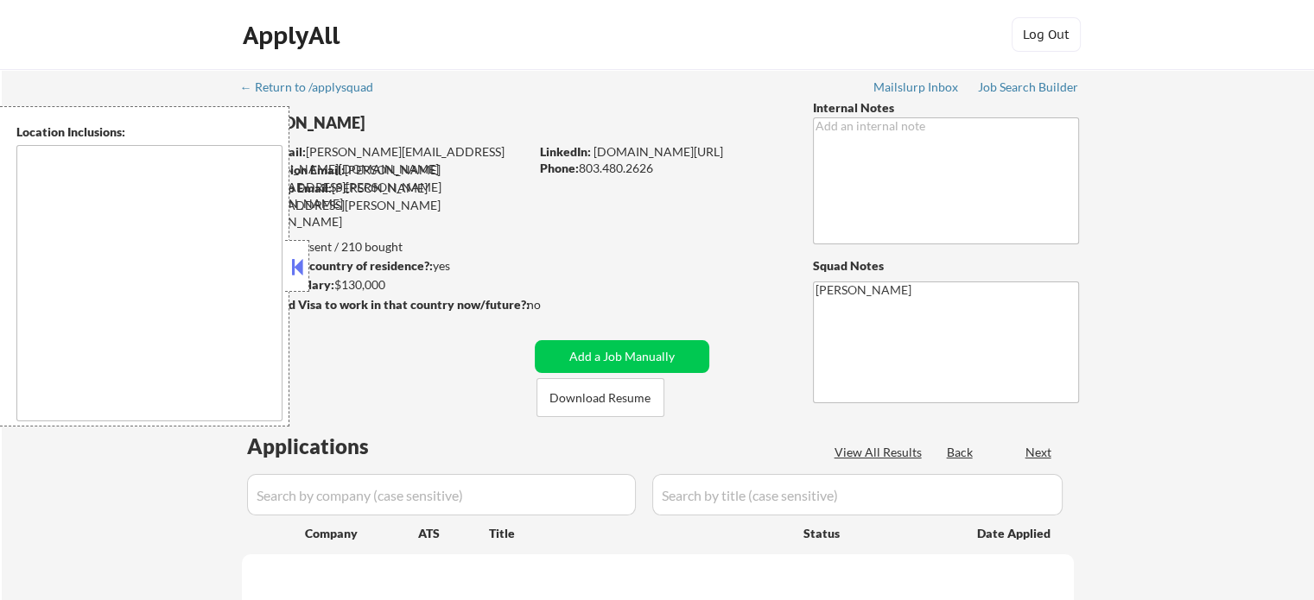
select select ""pending""
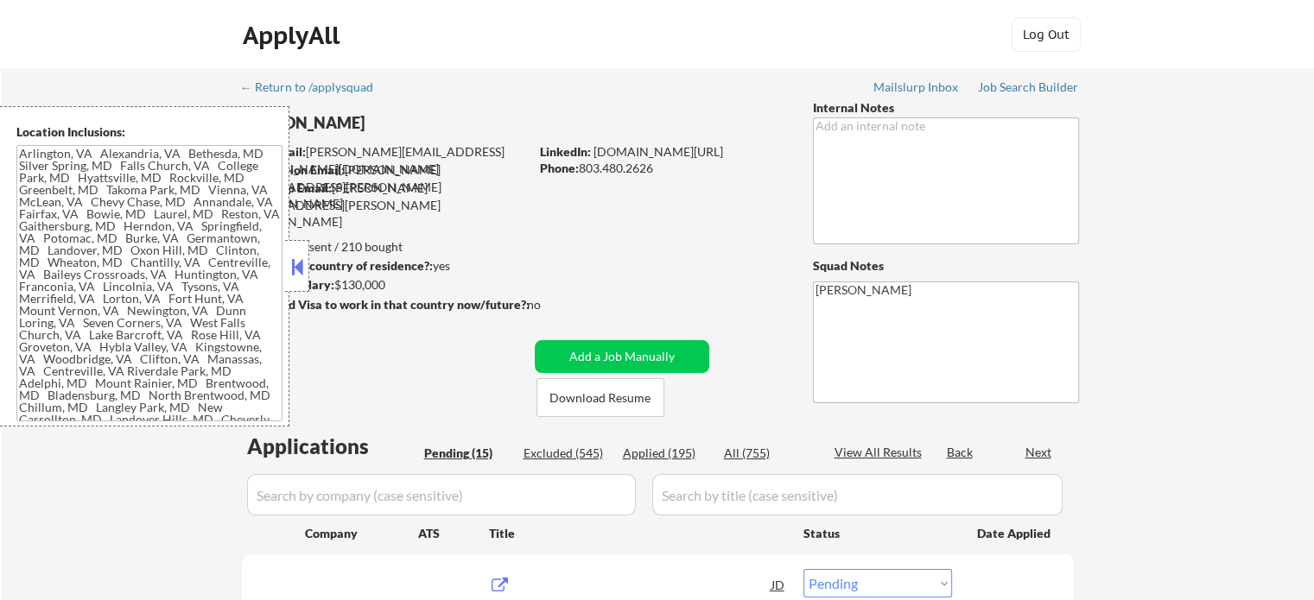
type textarea "[GEOGRAPHIC_DATA], [GEOGRAPHIC_DATA] [GEOGRAPHIC_DATA], [GEOGRAPHIC_DATA] [GEOG…"
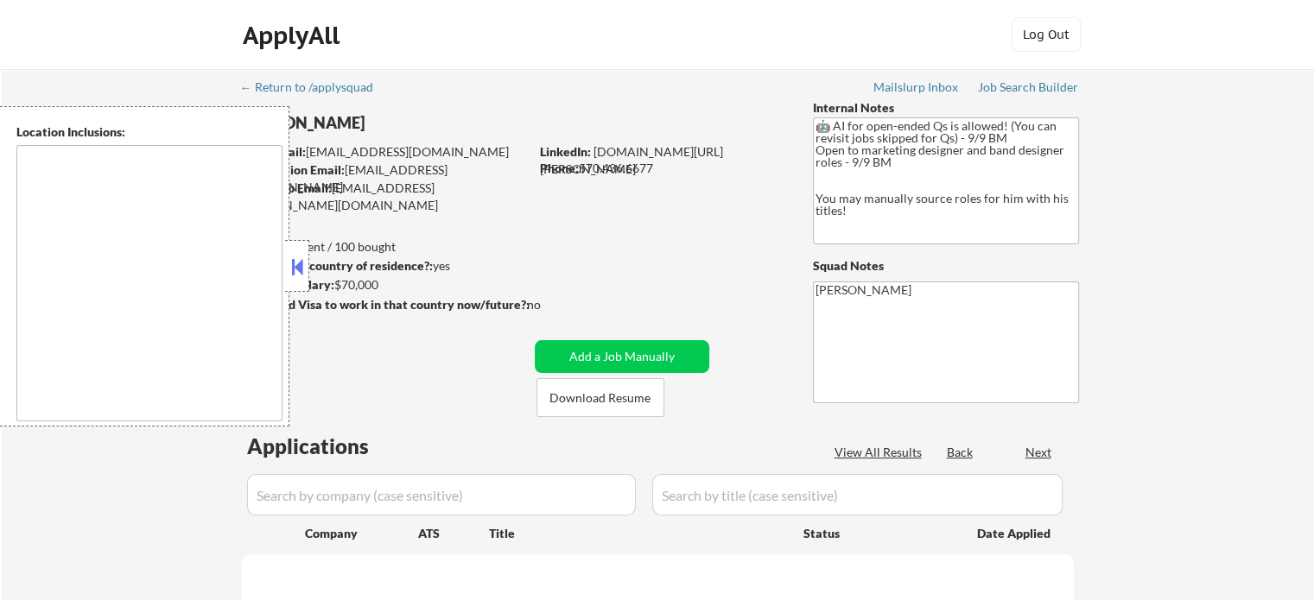
select select ""pending""
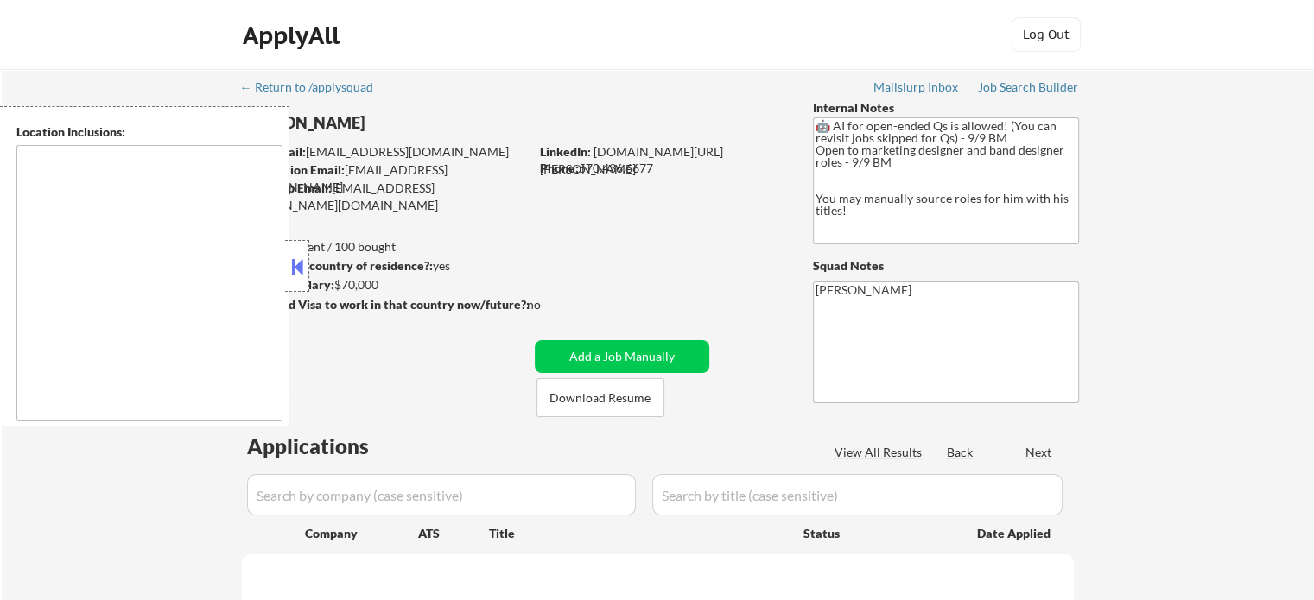
select select ""pending""
type textarea "remote"
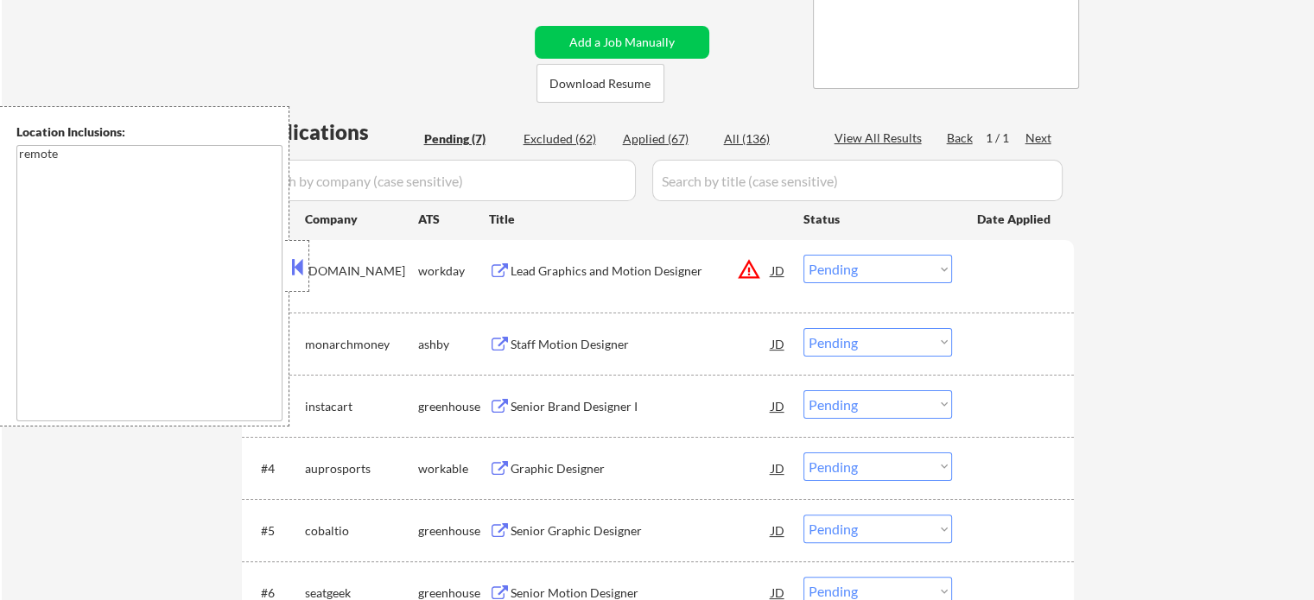
scroll to position [345, 0]
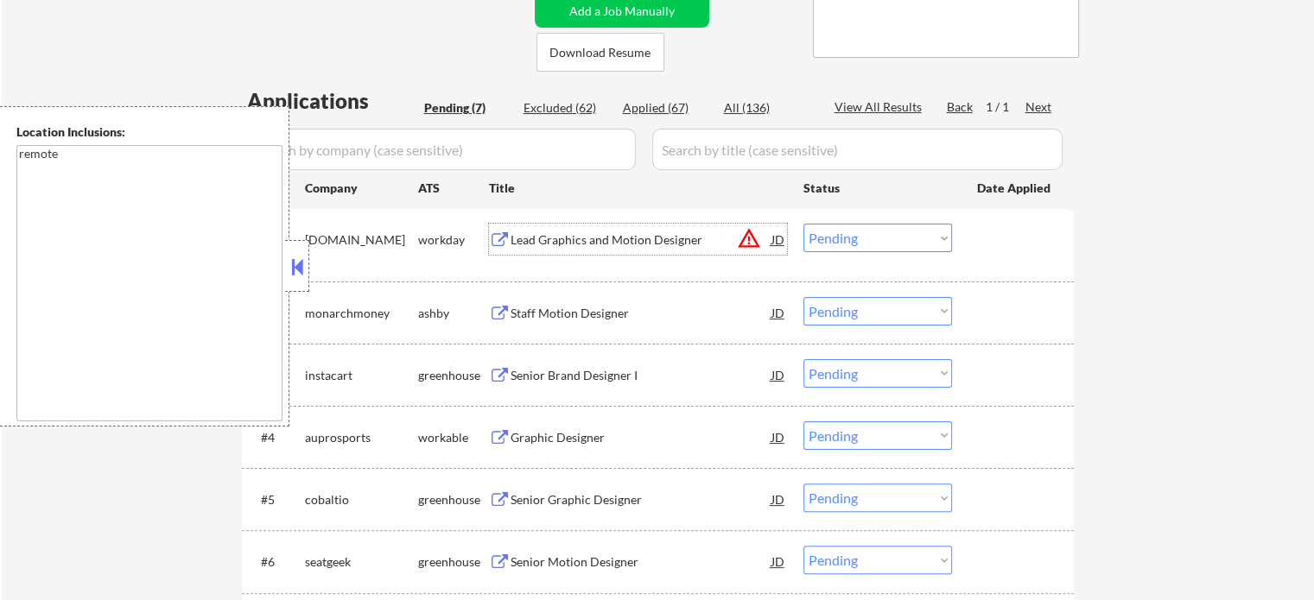
click at [628, 239] on div "Lead Graphics and Motion Designer" at bounding box center [640, 239] width 261 height 17
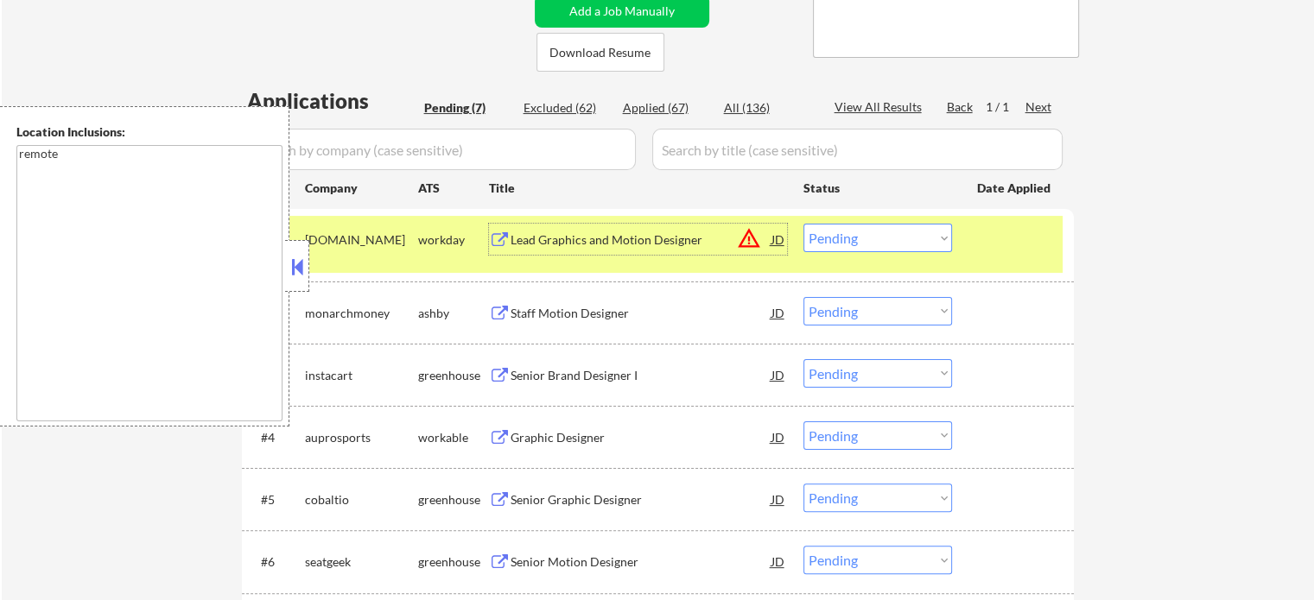
click at [966, 260] on div "#1 [DOMAIN_NAME] workday Lead Graphics and Motion Designer JD warning_amber Cho…" at bounding box center [654, 244] width 815 height 57
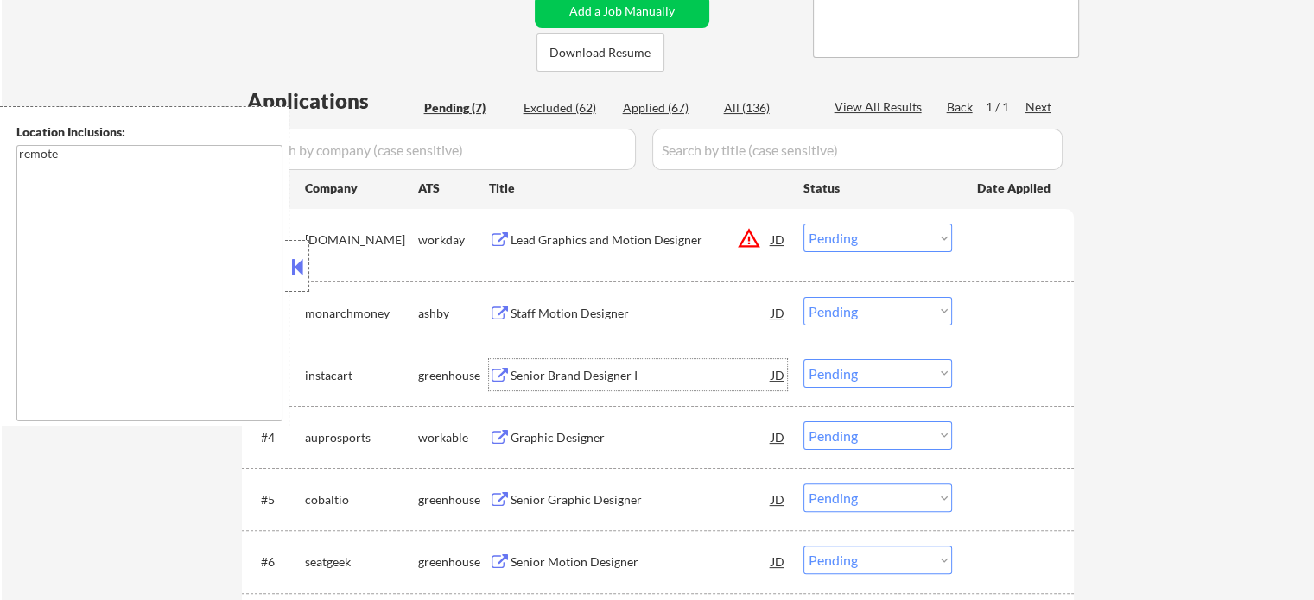
click at [512, 373] on div "Senior Brand Designer I" at bounding box center [640, 375] width 261 height 17
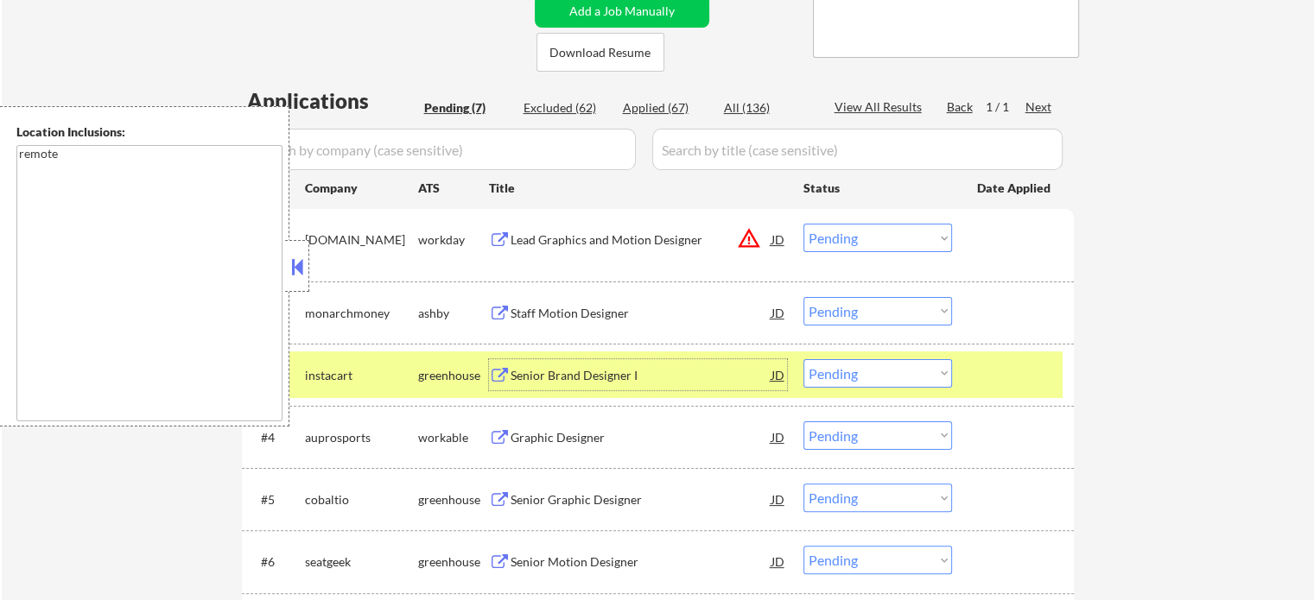
click at [986, 377] on div at bounding box center [1015, 374] width 76 height 31
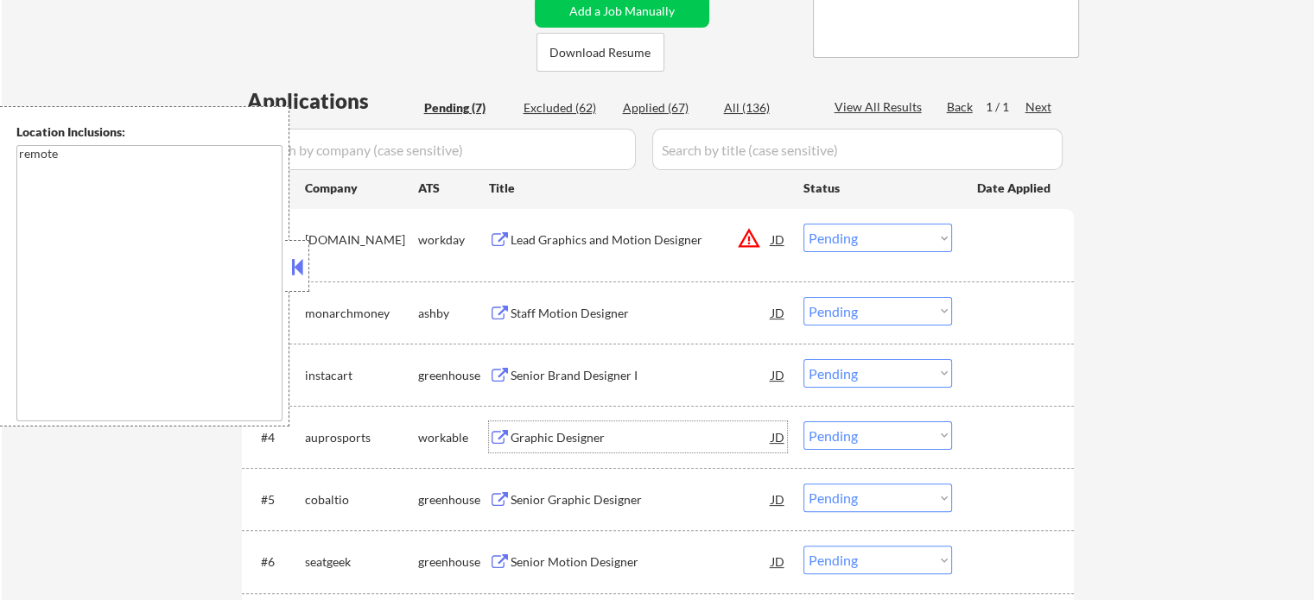
click at [596, 428] on div "Graphic Designer" at bounding box center [640, 436] width 261 height 31
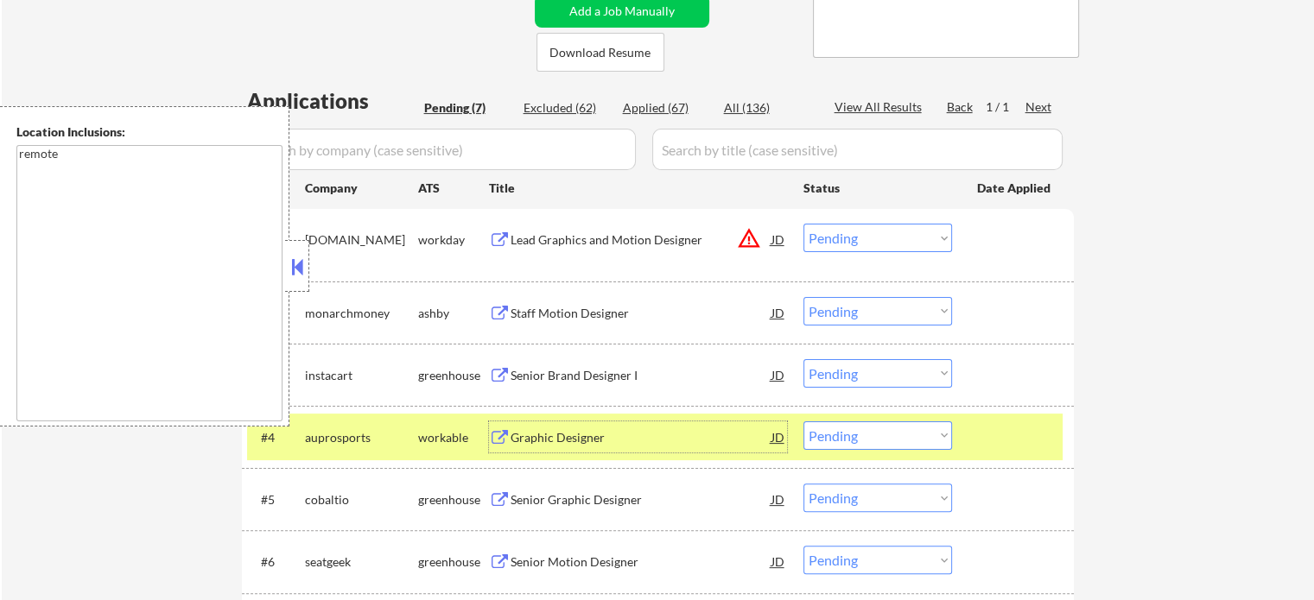
scroll to position [432, 0]
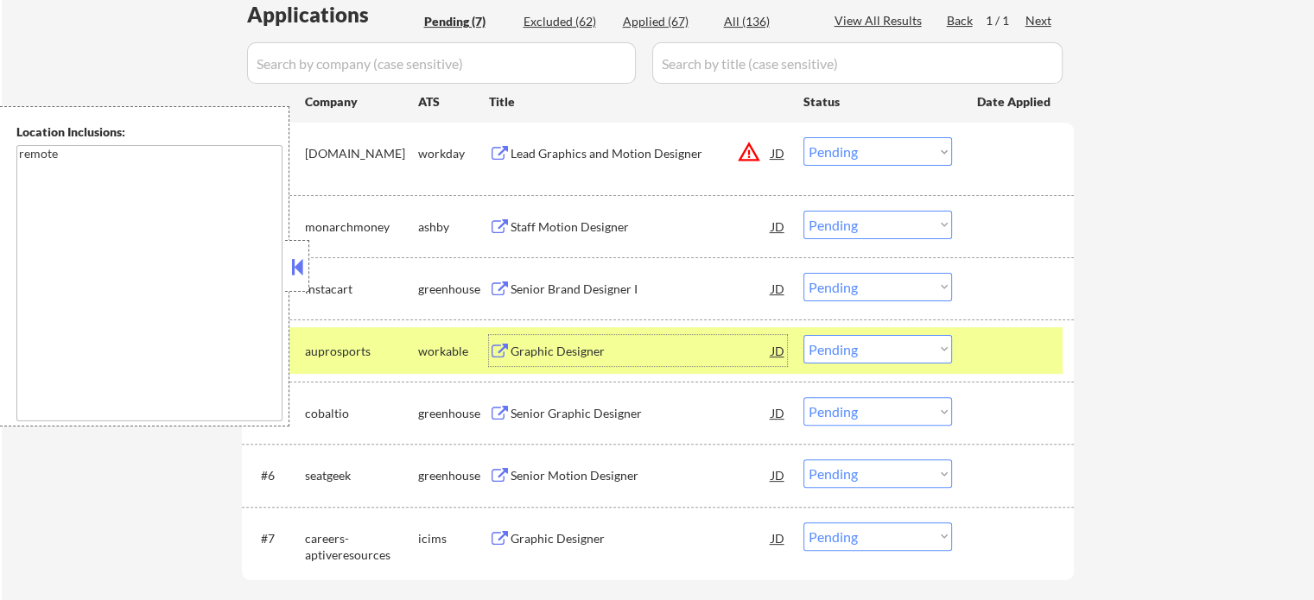
click at [1029, 369] on div "#4 auprosports workable Graphic Designer JD Choose an option... Pending Applied…" at bounding box center [654, 350] width 815 height 47
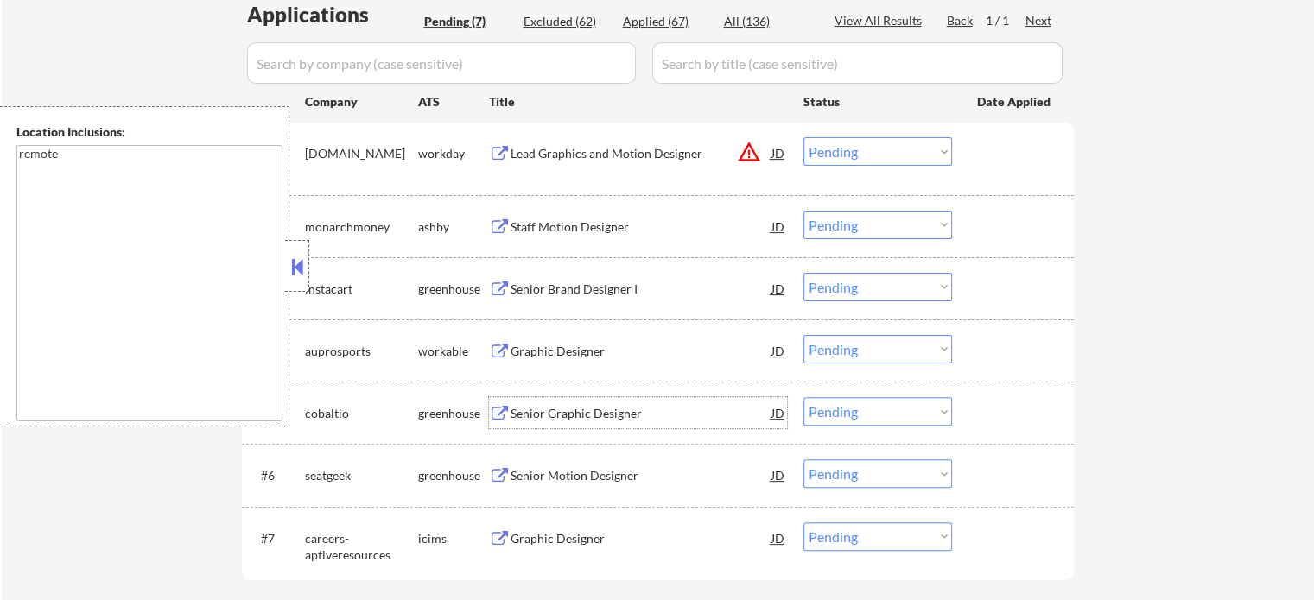
click at [587, 412] on div "Senior Graphic Designer" at bounding box center [640, 413] width 261 height 17
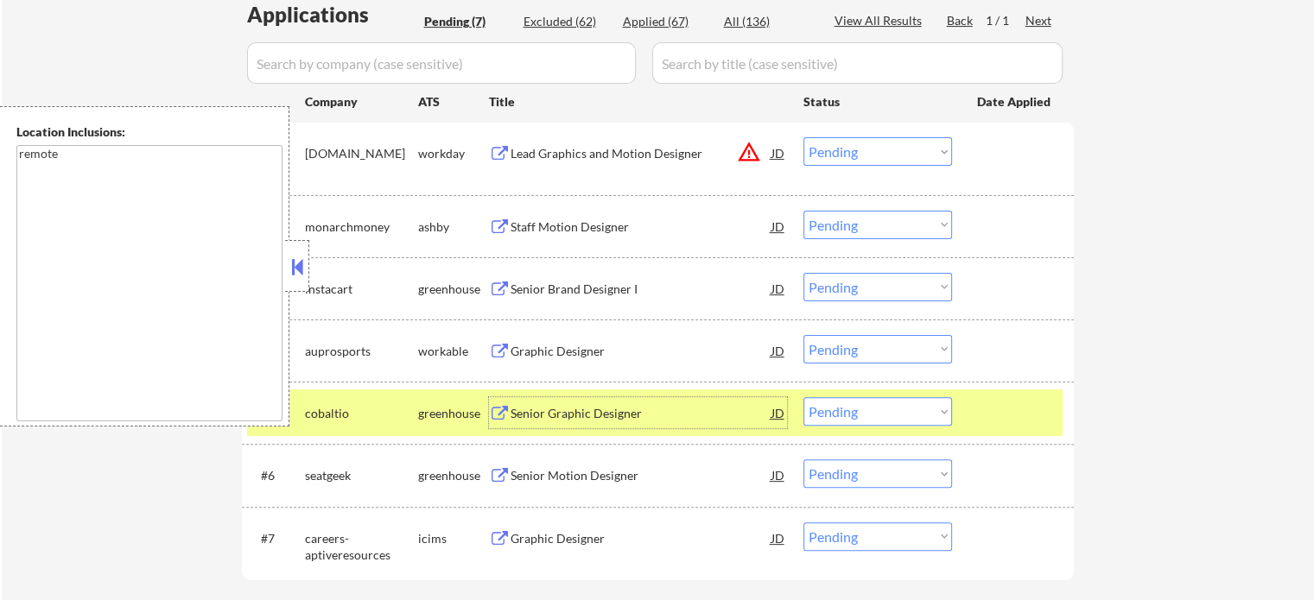
click at [988, 429] on div "#5 cobaltio greenhouse Senior Graphic Designer JD Choose an option... Pending A…" at bounding box center [654, 413] width 815 height 47
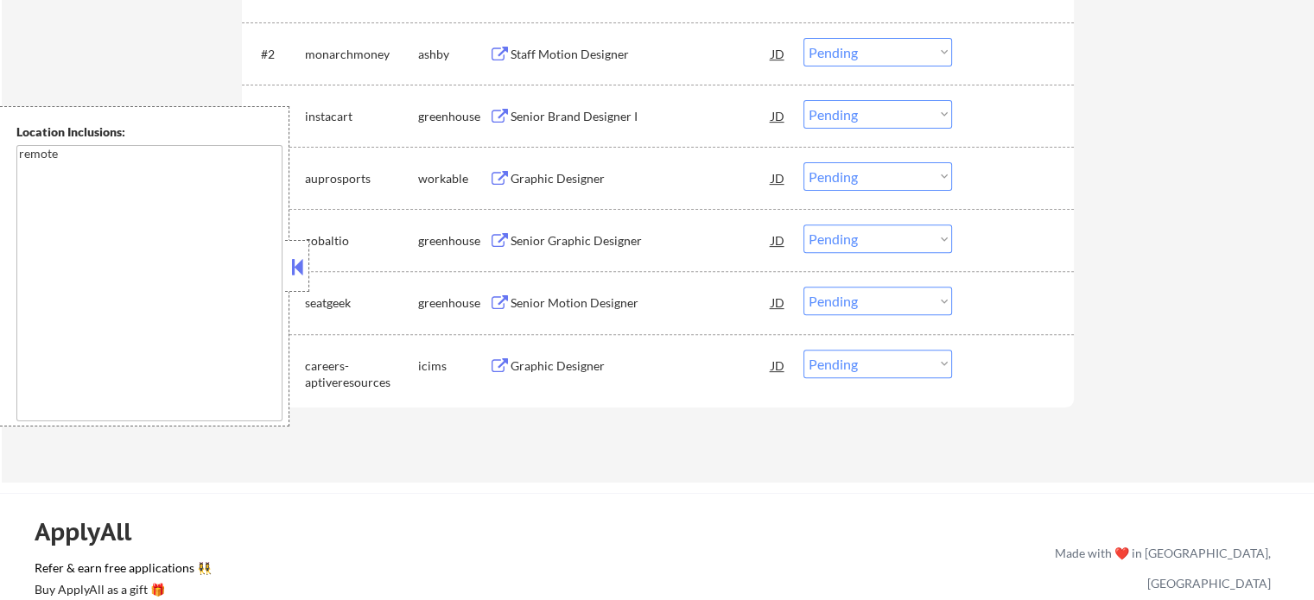
scroll to position [518, 0]
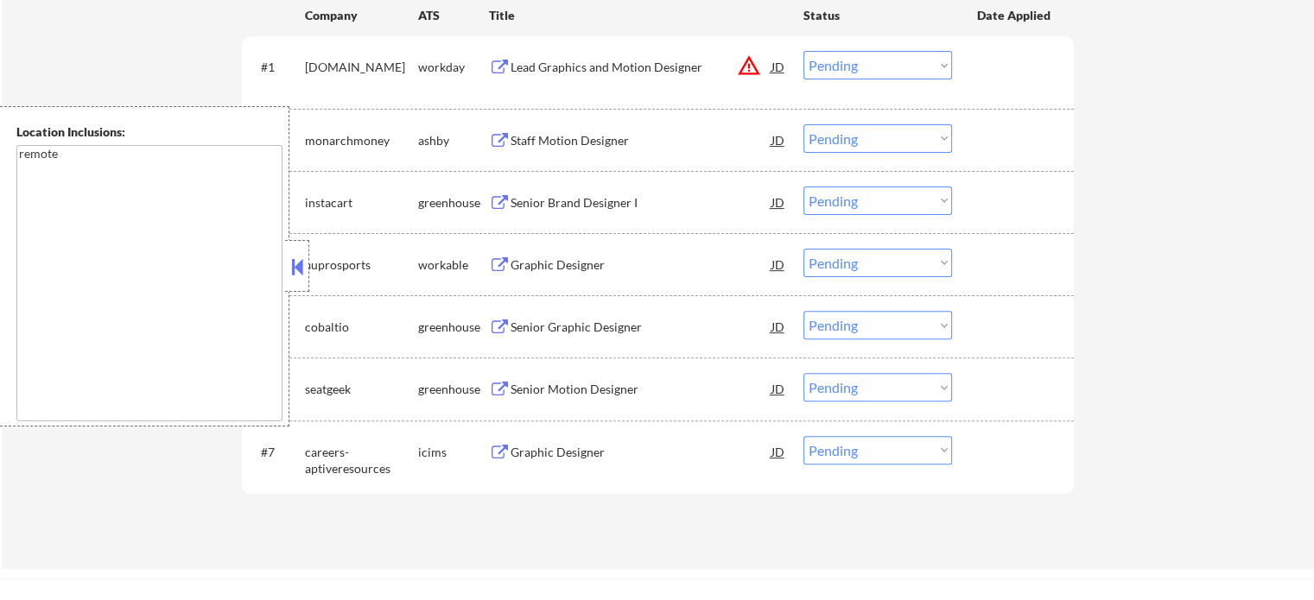
click at [564, 148] on div "Staff Motion Designer" at bounding box center [640, 140] width 261 height 17
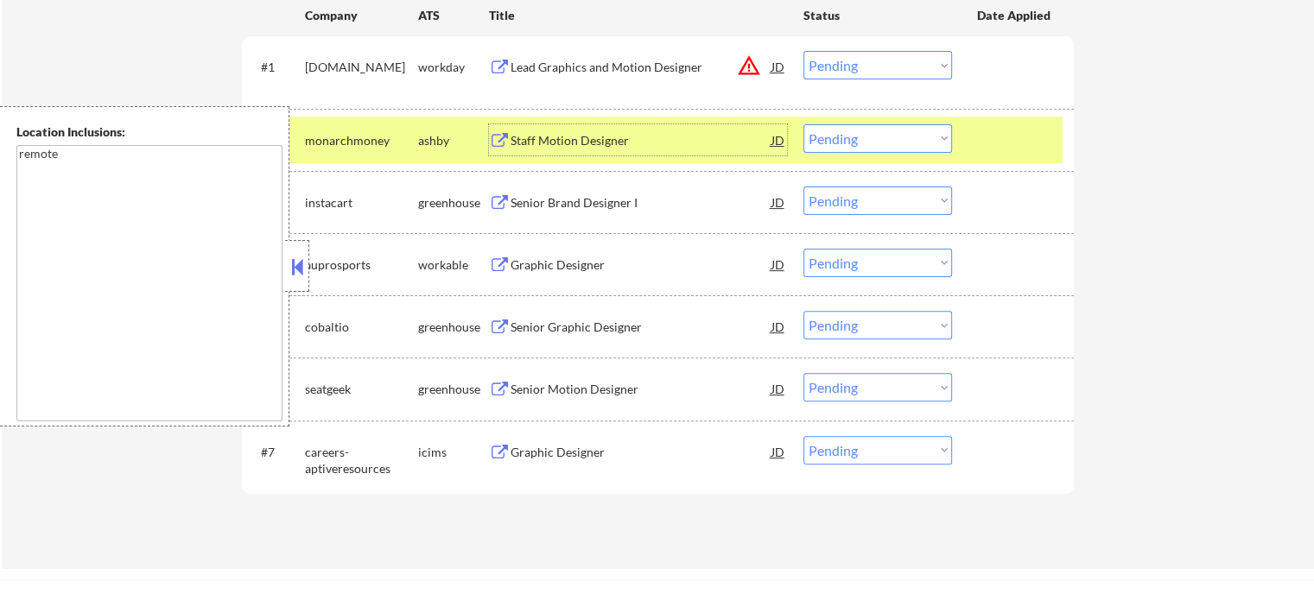
click at [561, 396] on div "Senior Motion Designer" at bounding box center [640, 389] width 261 height 17
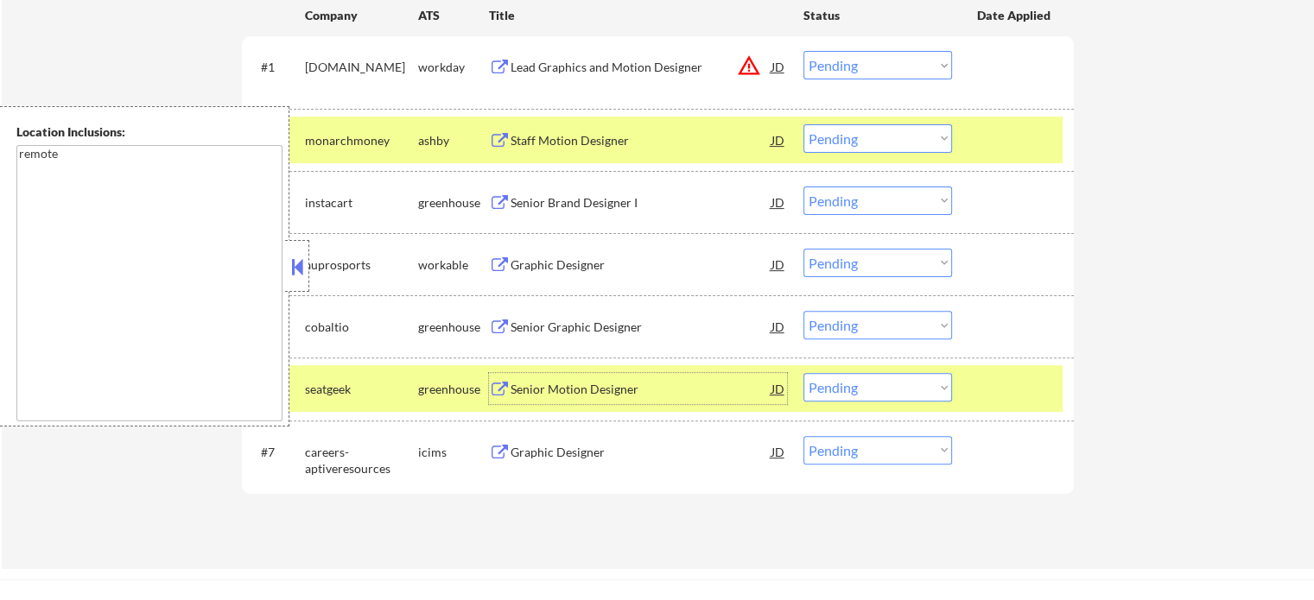
click at [546, 448] on div "Graphic Designer" at bounding box center [640, 452] width 261 height 17
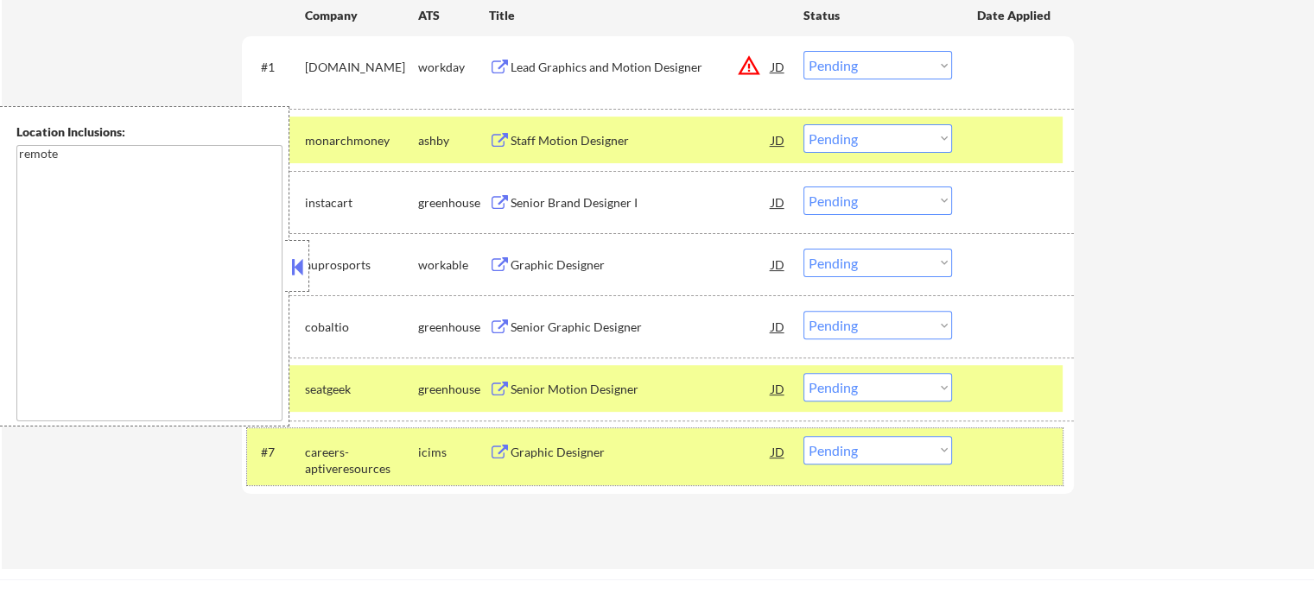
drag, startPoint x: 1019, startPoint y: 431, endPoint x: 1023, endPoint y: 399, distance: 32.2
click at [1019, 432] on div "#7 careers-aptiveresources icims Graphic Designer JD Choose an option... Pendin…" at bounding box center [654, 456] width 815 height 57
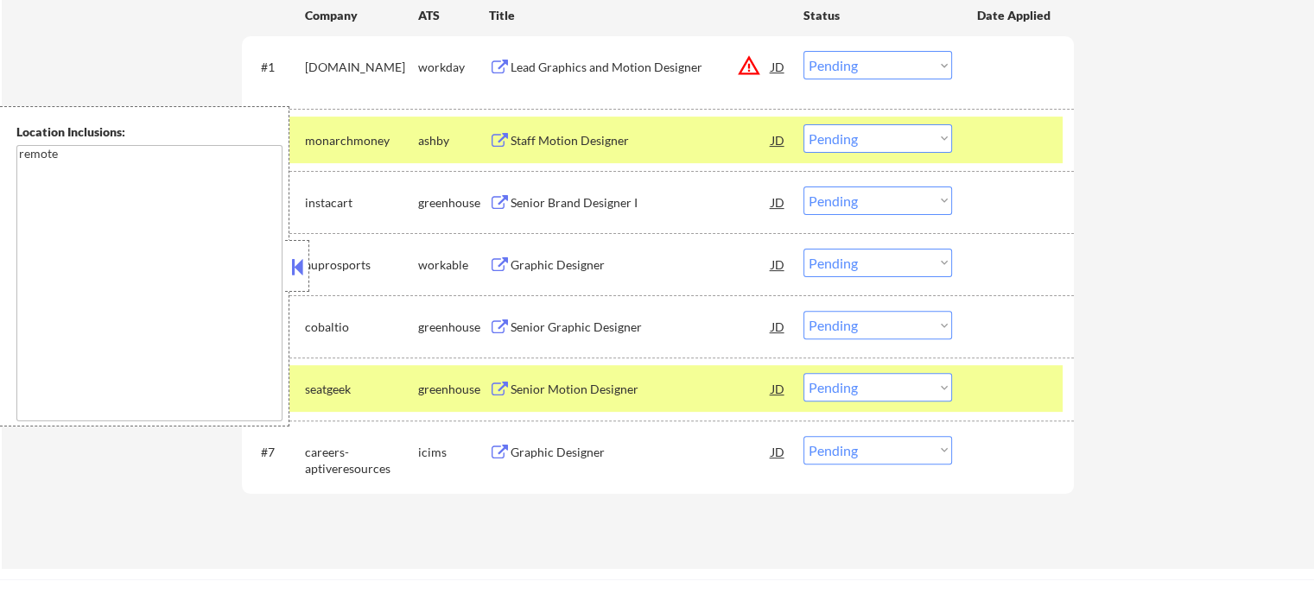
click at [1024, 395] on div at bounding box center [1015, 388] width 76 height 31
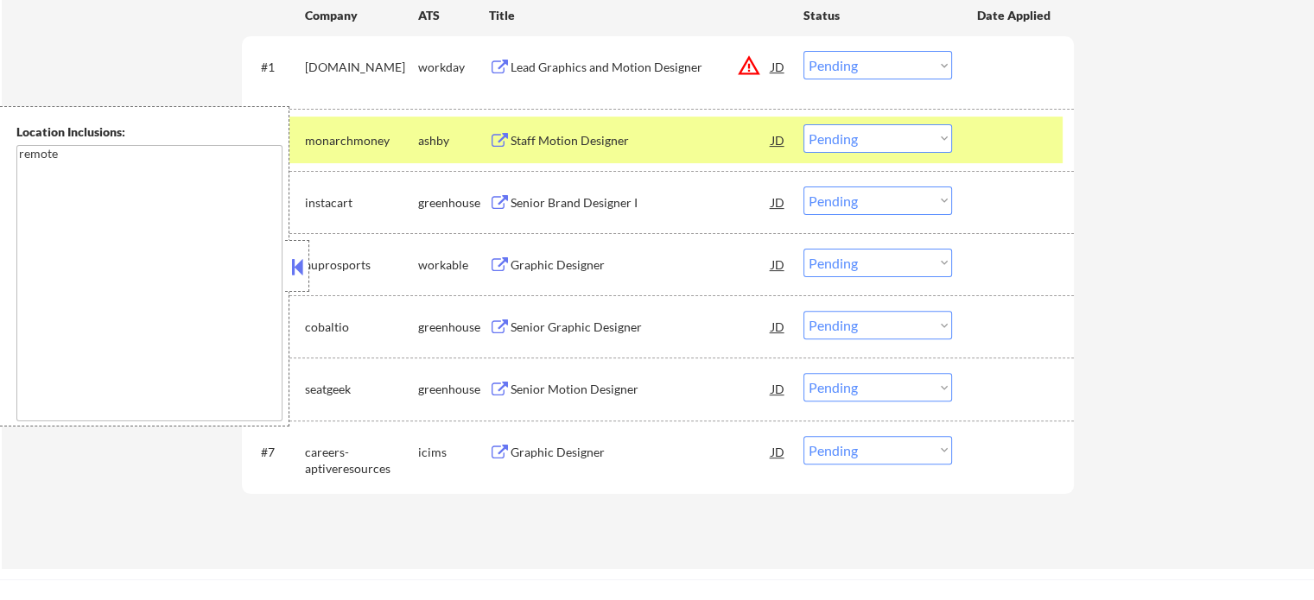
click at [587, 263] on div "Graphic Designer" at bounding box center [640, 265] width 261 height 17
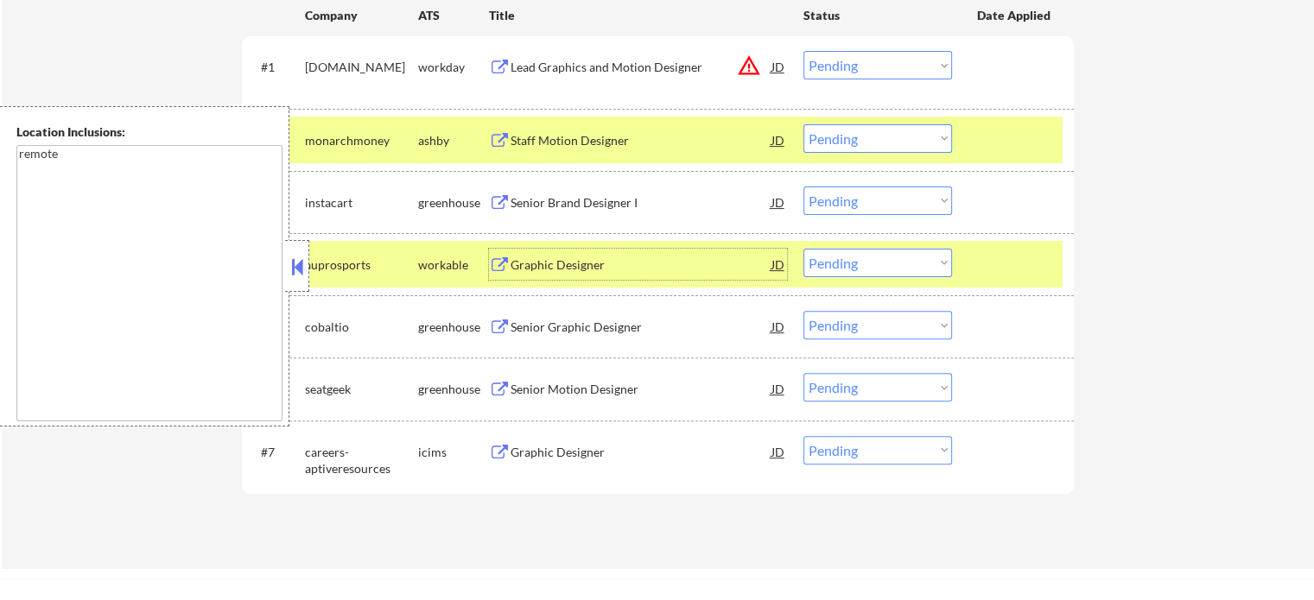
click at [580, 333] on div "Senior Graphic Designer" at bounding box center [640, 327] width 261 height 17
